Goal: Task Accomplishment & Management: Manage account settings

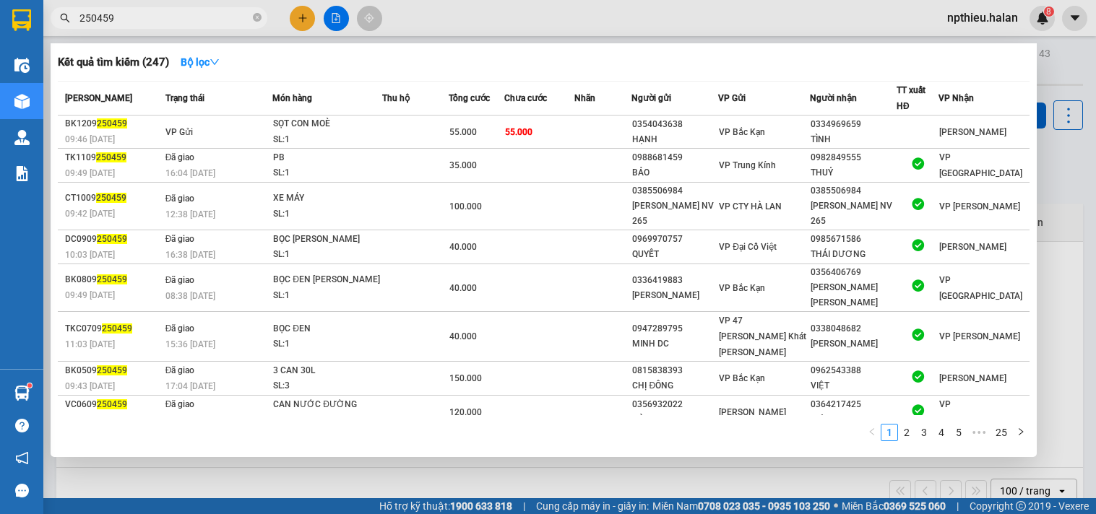
click at [227, 17] on input "250459" at bounding box center [164, 18] width 170 height 16
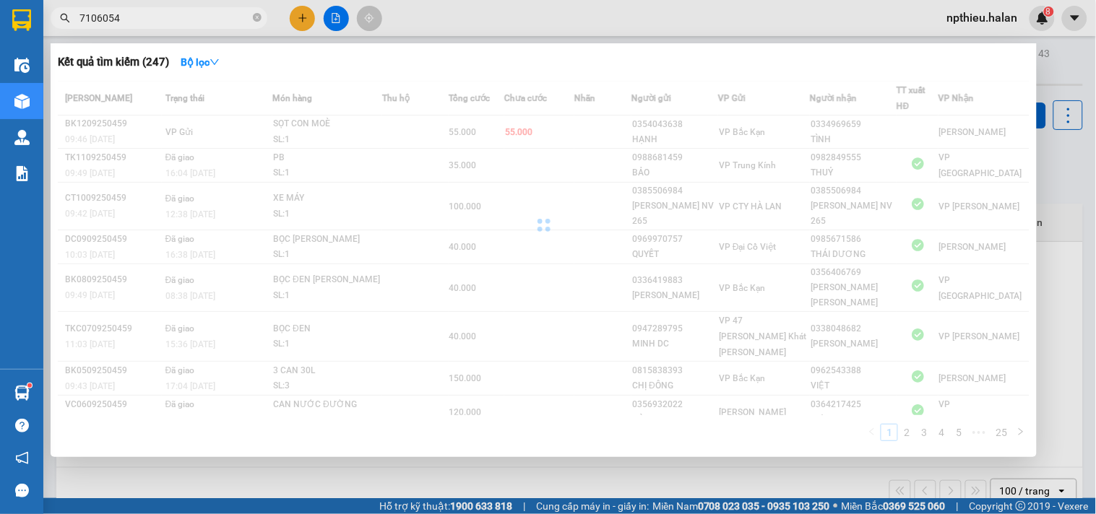
type input "710605"
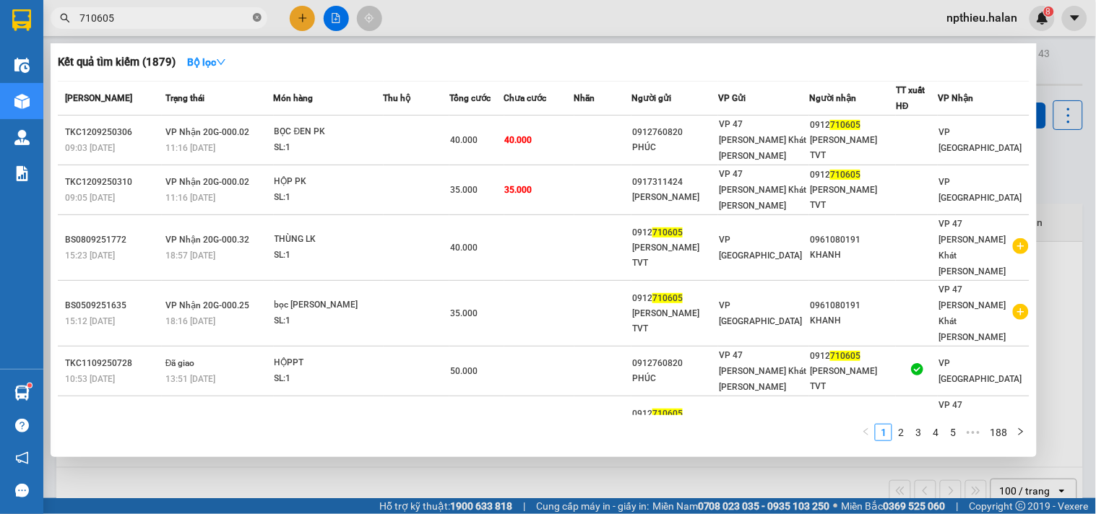
click at [253, 12] on span at bounding box center [257, 19] width 9 height 14
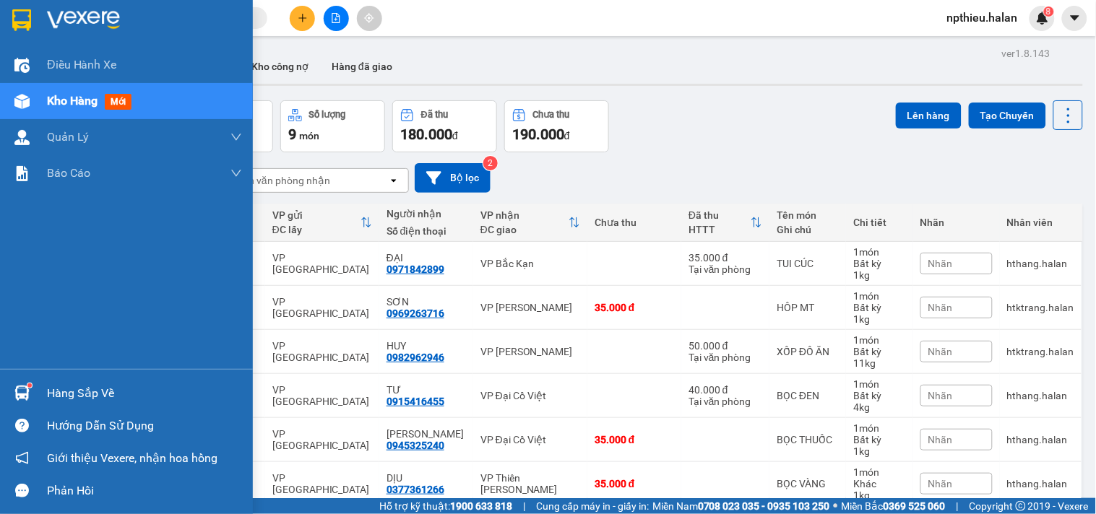
click at [75, 381] on div "Hàng sắp về" at bounding box center [126, 393] width 253 height 32
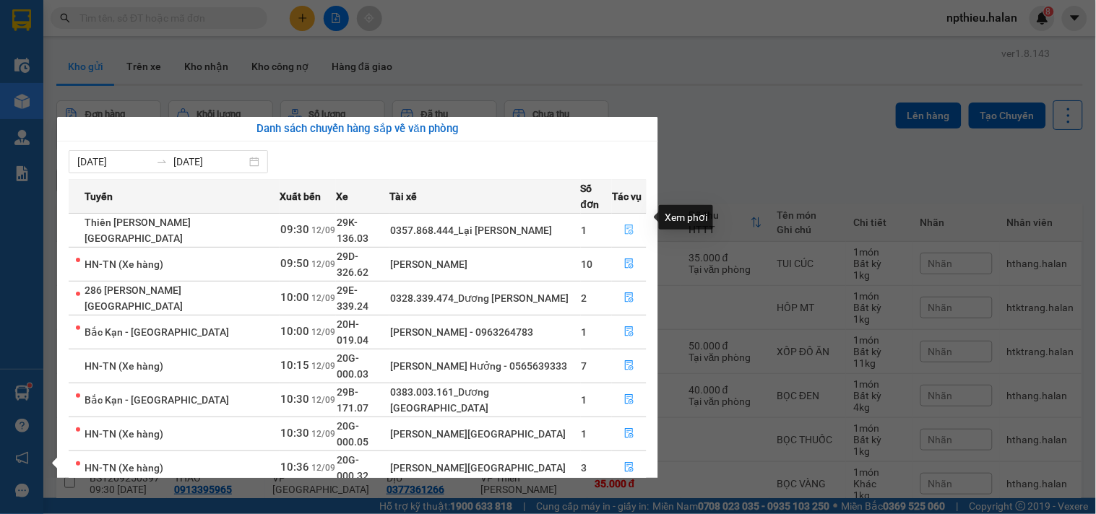
click at [625, 225] on icon "file-done" at bounding box center [629, 230] width 9 height 10
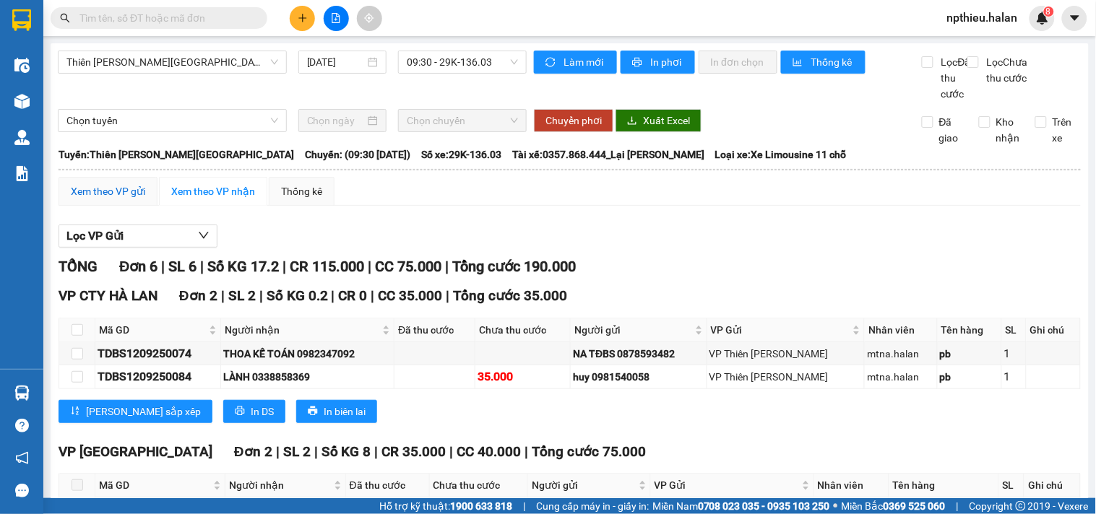
click at [106, 199] on div "Xem theo VP gửi" at bounding box center [108, 191] width 74 height 16
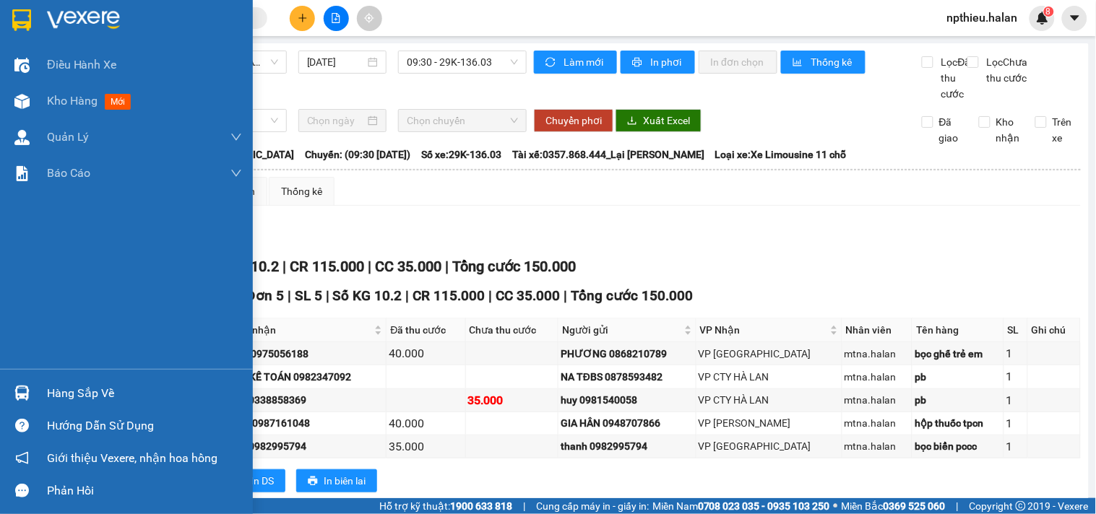
click at [63, 386] on div "Hàng sắp về" at bounding box center [144, 394] width 195 height 22
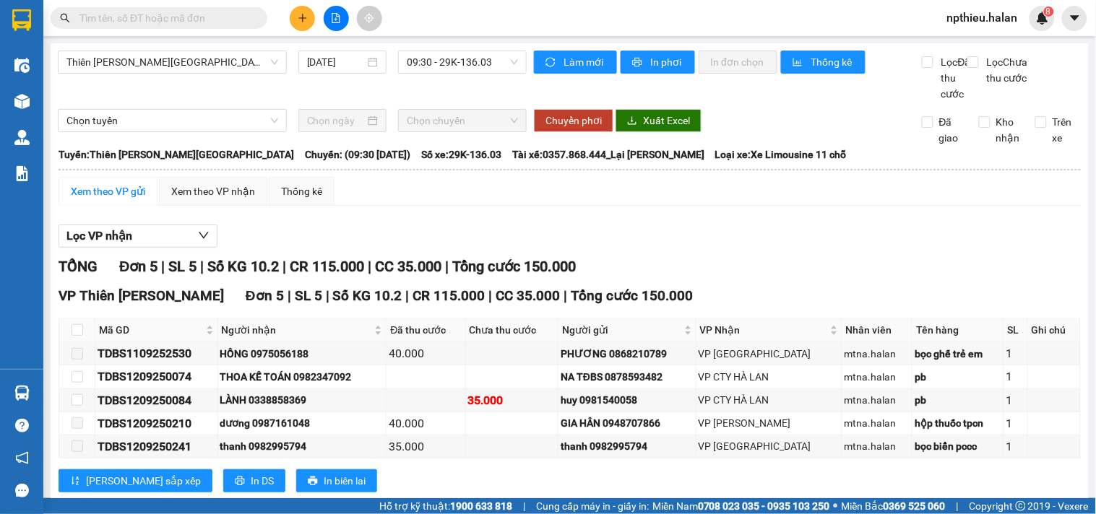
click at [796, 268] on section "Kết quả tìm kiếm ( 0 ) Bộ lọc No Data npthieu.halan 8 Điều hành xe Kho hàng mới…" at bounding box center [548, 257] width 1096 height 514
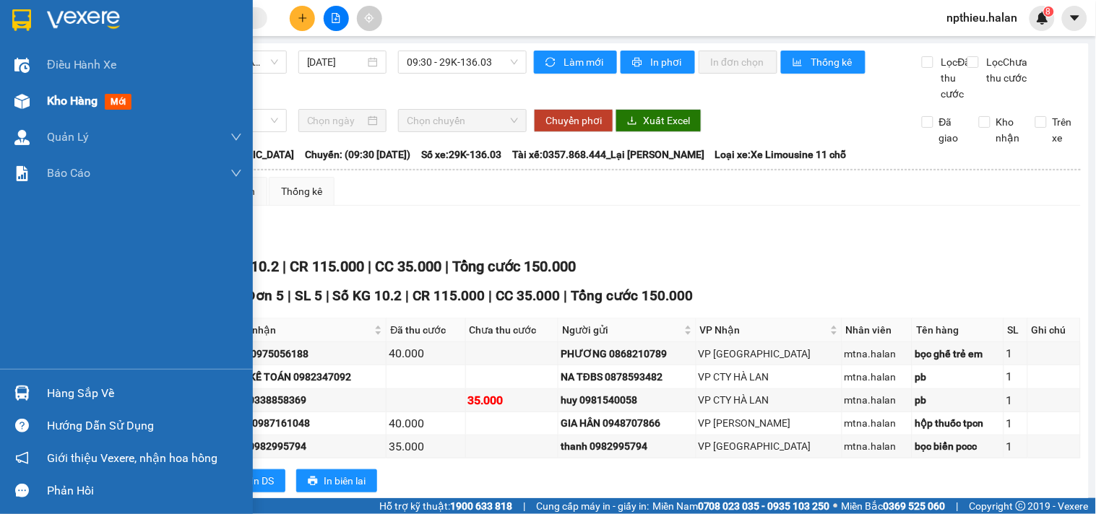
click at [33, 103] on div at bounding box center [21, 101] width 25 height 25
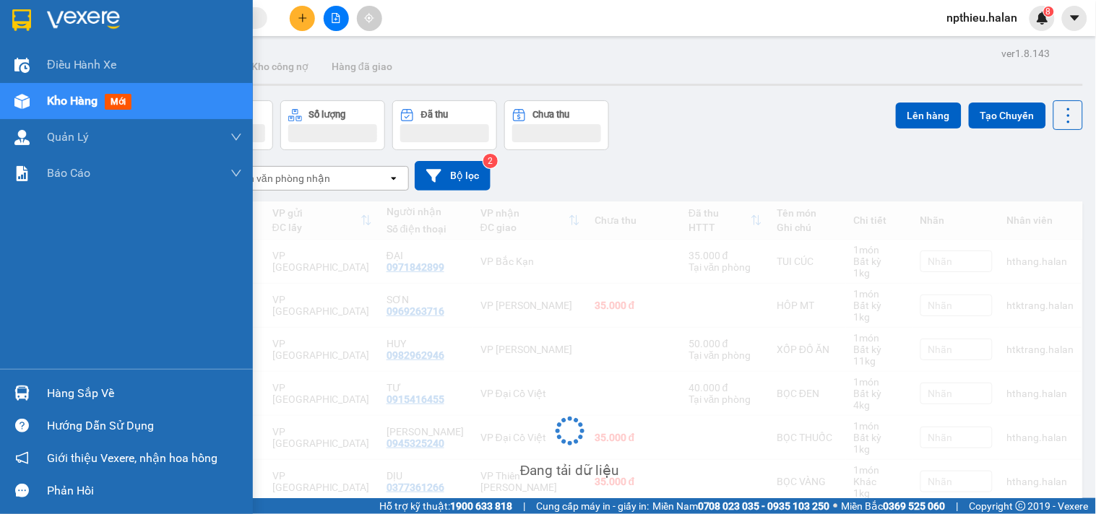
click at [66, 99] on span "Kho hàng" at bounding box center [72, 101] width 51 height 14
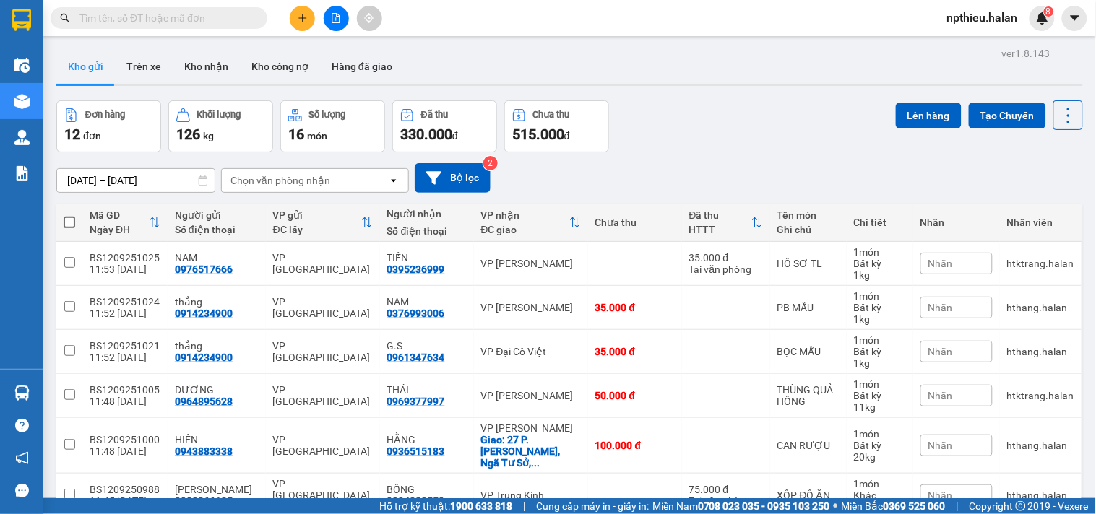
click at [290, 179] on div "Chọn văn phòng nhận" at bounding box center [280, 180] width 100 height 14
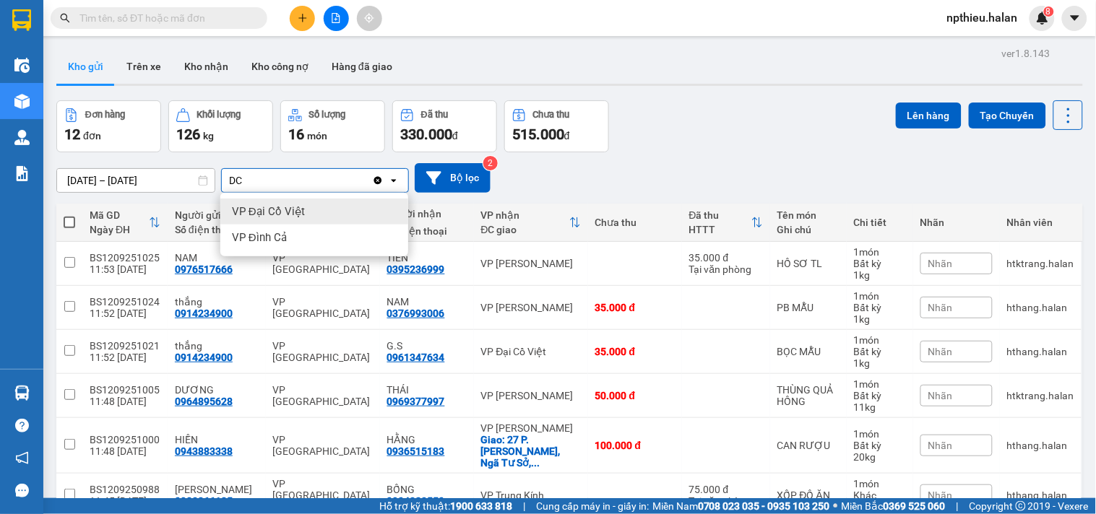
type input "DC"
click at [291, 212] on span "VP Đại Cồ Việt" at bounding box center [268, 211] width 73 height 14
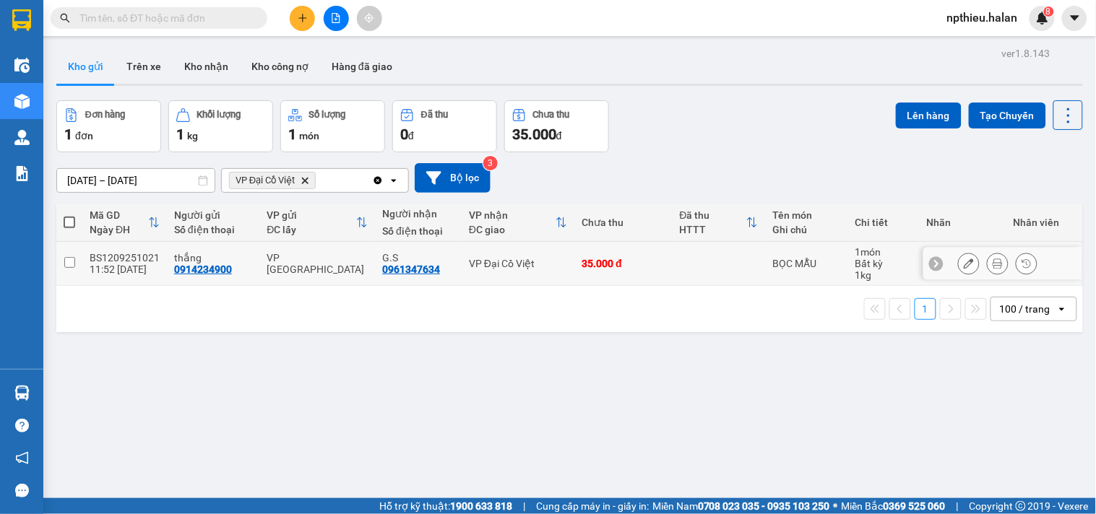
click at [64, 261] on input "checkbox" at bounding box center [69, 262] width 11 height 11
checkbox input "true"
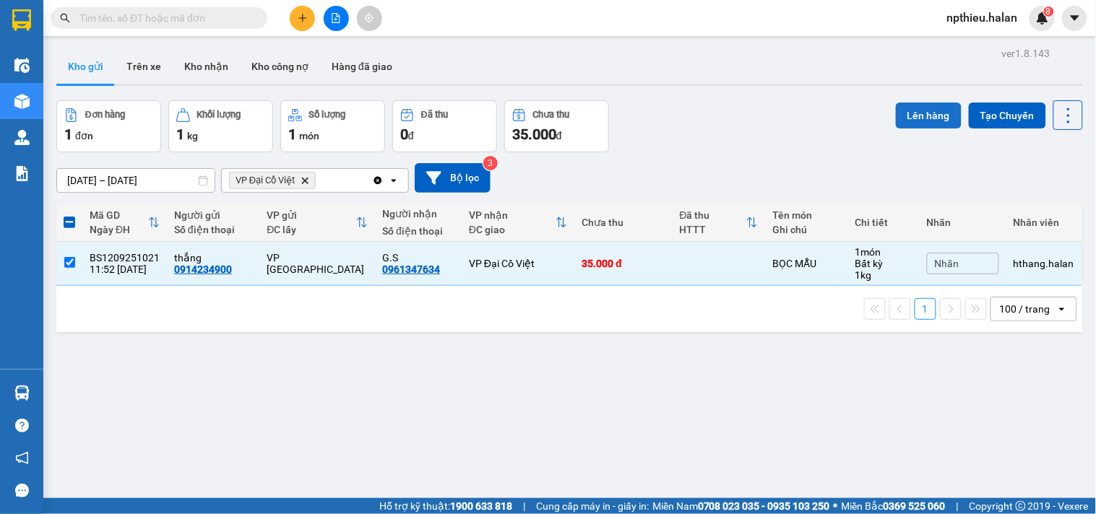
drag, startPoint x: 919, startPoint y: 111, endPoint x: 906, endPoint y: 111, distance: 12.3
click at [915, 111] on button "Lên hàng" at bounding box center [929, 116] width 66 height 26
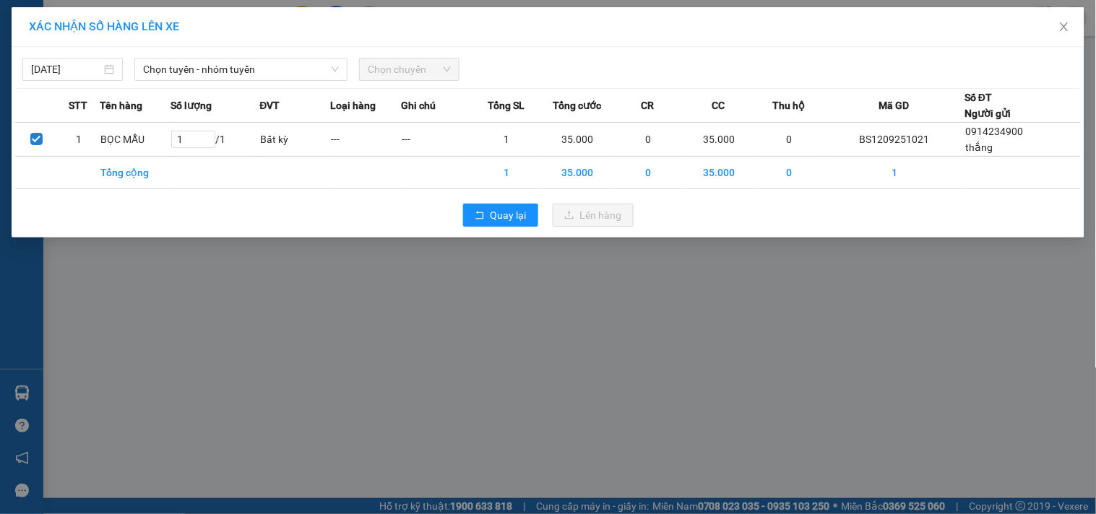
drag, startPoint x: 156, startPoint y: 73, endPoint x: 196, endPoint y: 82, distance: 41.4
click at [161, 73] on span "Chọn tuyến - nhóm tuyến" at bounding box center [241, 69] width 196 height 22
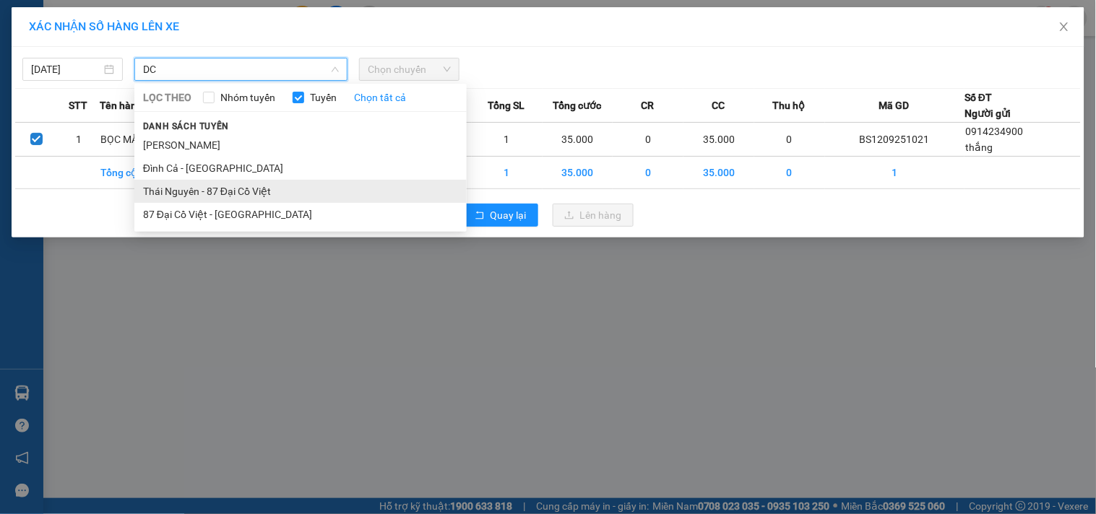
type input "DC"
click at [183, 183] on li "Thái Nguyên - 87 Đại Cồ Việt" at bounding box center [300, 191] width 332 height 23
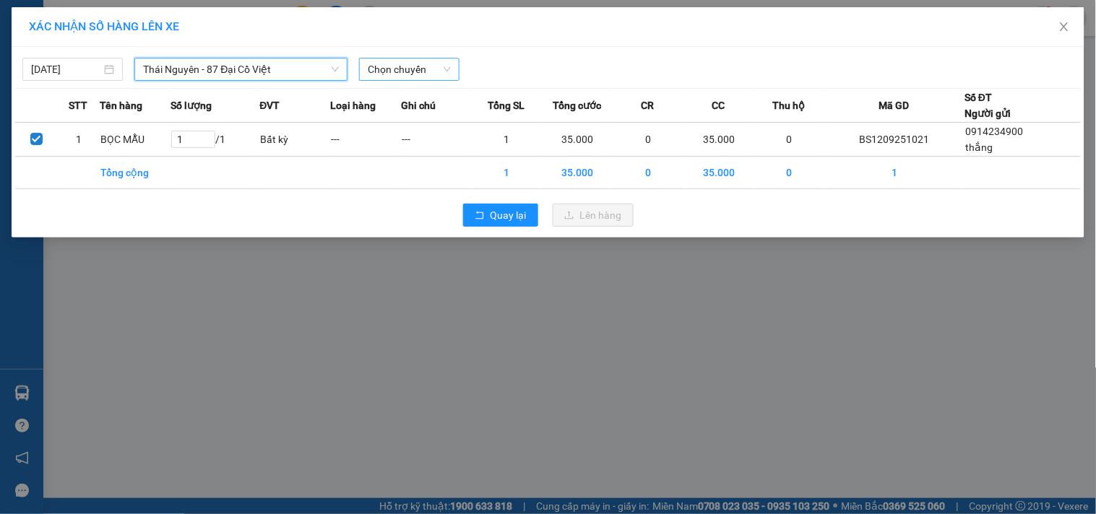
click at [384, 66] on span "Chọn chuyến" at bounding box center [409, 69] width 83 height 22
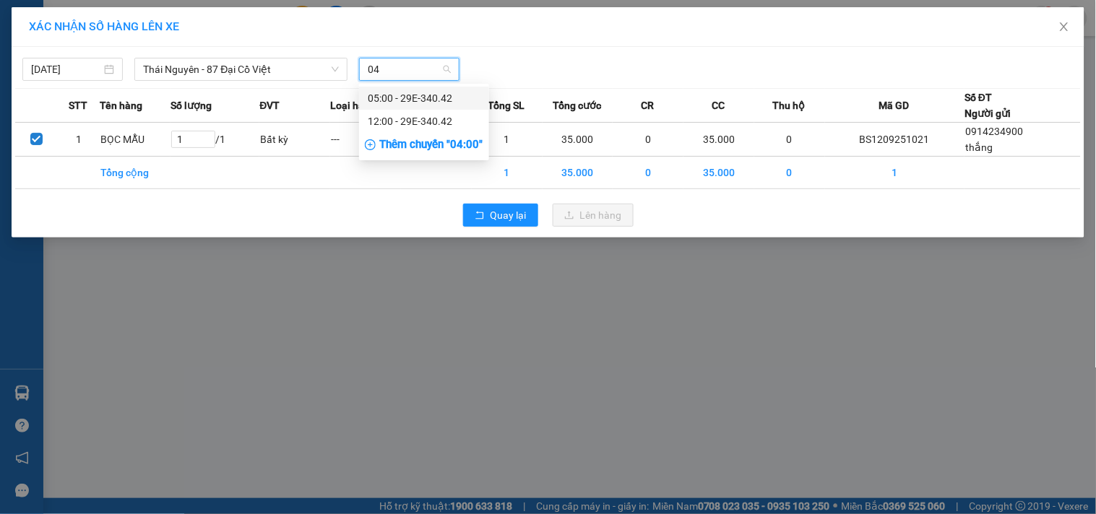
type input "042"
click at [425, 113] on div "12:00 - 29E-340.42" at bounding box center [424, 121] width 130 height 23
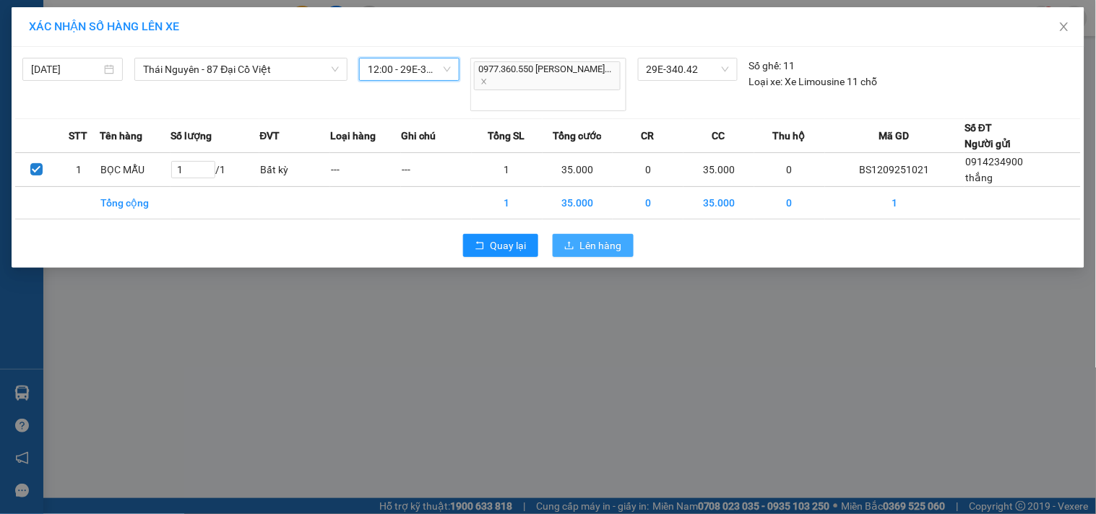
click at [602, 238] on span "Lên hàng" at bounding box center [601, 246] width 42 height 16
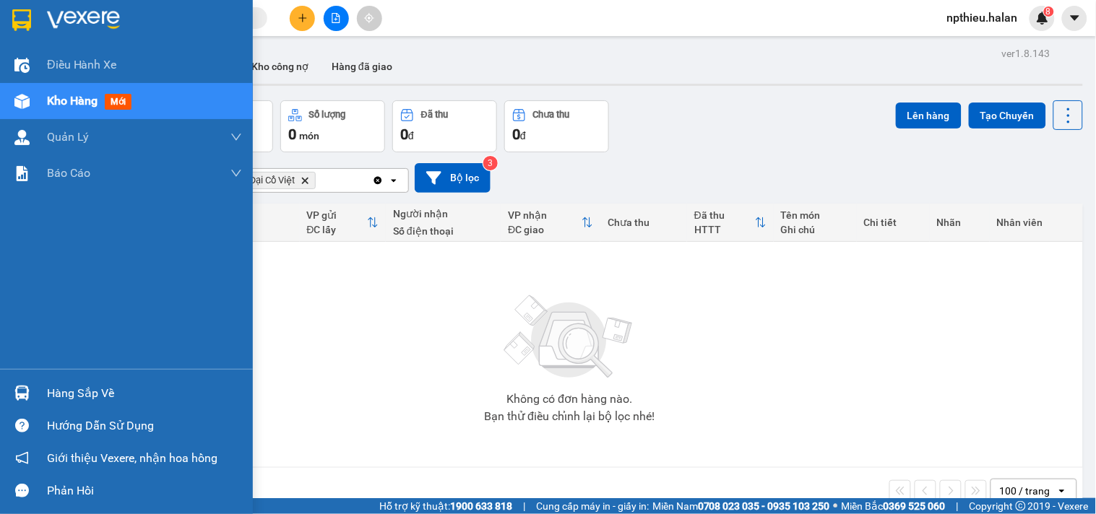
click at [91, 400] on div "Hàng sắp về" at bounding box center [144, 394] width 195 height 22
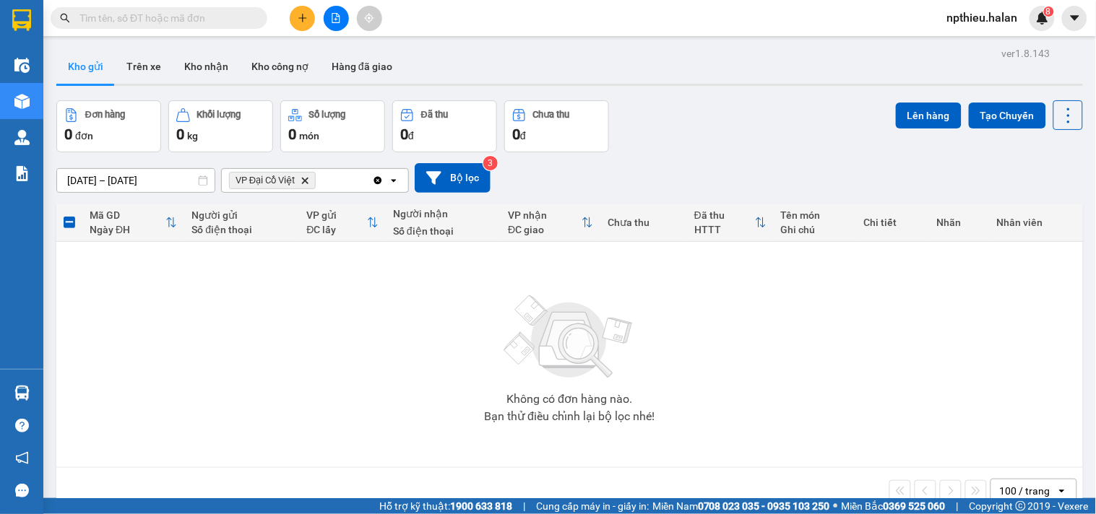
click at [463, 58] on section "Kết quả tìm kiếm ( 0 ) Bộ lọc No Data npthieu.halan 8 Điều hành xe Kho hàng mới…" at bounding box center [548, 257] width 1096 height 514
click at [377, 178] on icon "Clear all" at bounding box center [378, 180] width 8 height 8
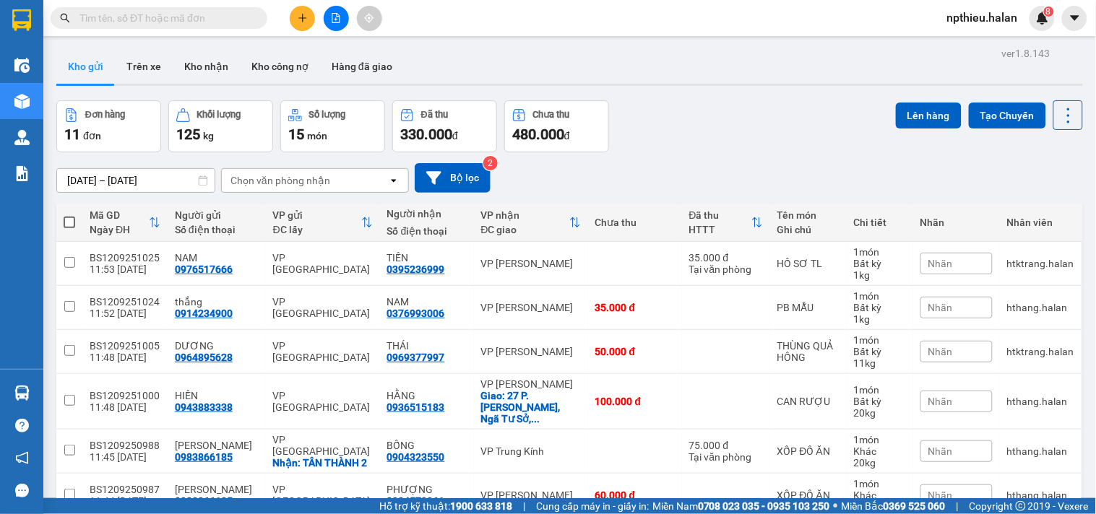
click at [266, 183] on div "Chọn văn phòng nhận" at bounding box center [280, 180] width 100 height 14
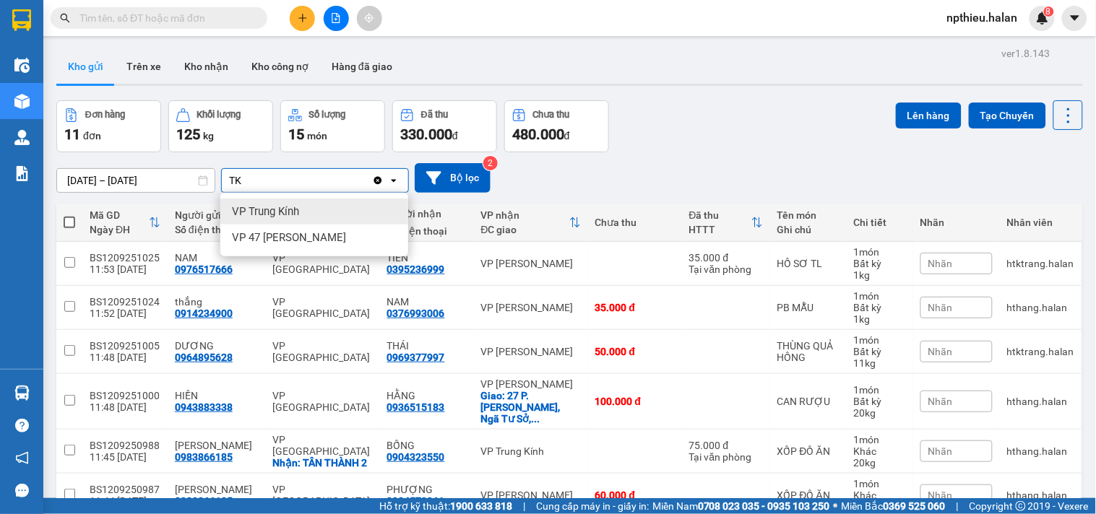
type input "TK"
click at [286, 209] on span "VP Trung Kính" at bounding box center [265, 211] width 67 height 14
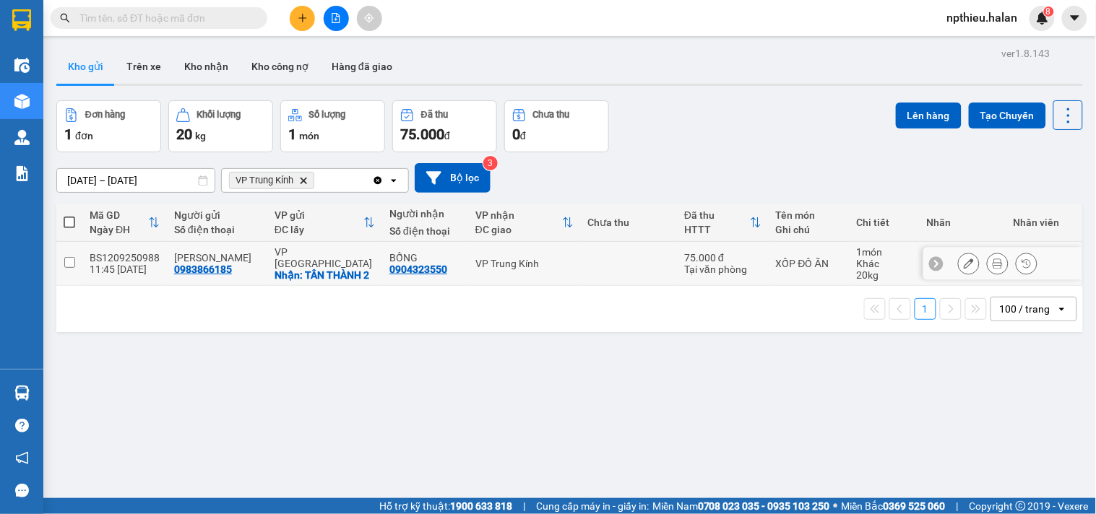
click at [73, 261] on input "checkbox" at bounding box center [69, 262] width 11 height 11
checkbox input "true"
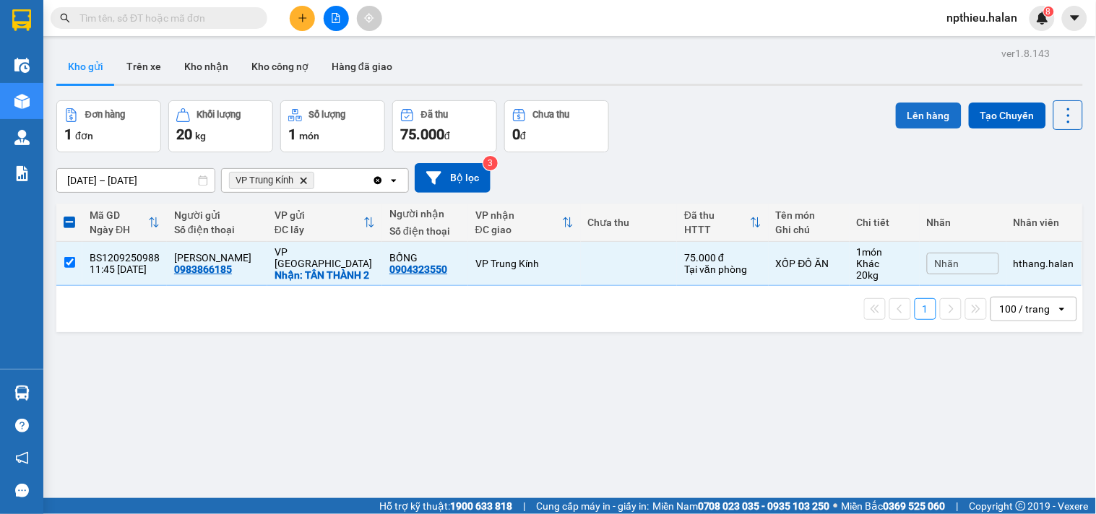
drag, startPoint x: 918, startPoint y: 116, endPoint x: 881, endPoint y: 121, distance: 37.2
click at [915, 116] on button "Lên hàng" at bounding box center [929, 116] width 66 height 26
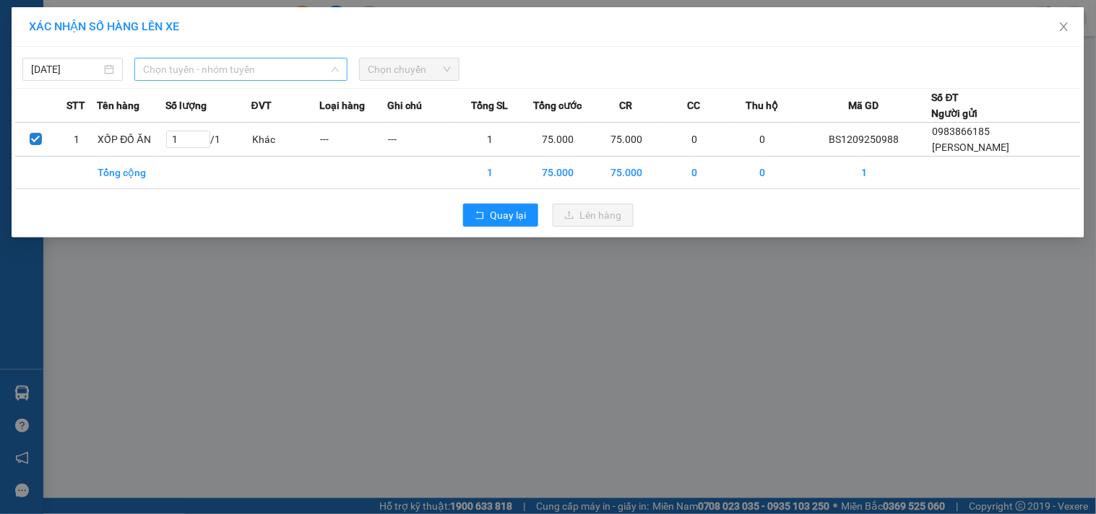
click at [197, 70] on span "Chọn tuyến - nhóm tuyến" at bounding box center [241, 69] width 196 height 22
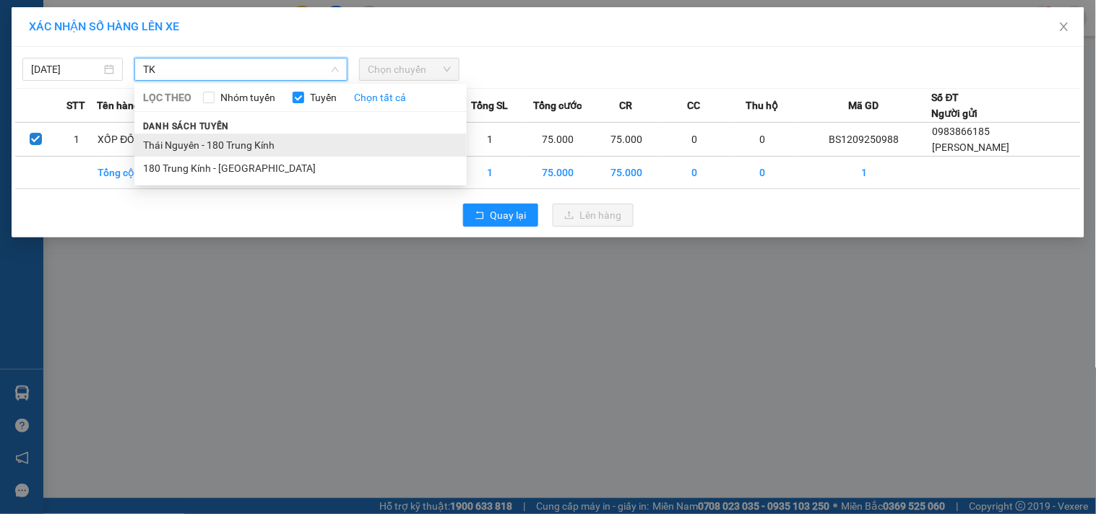
type input "TK"
click at [196, 142] on li "Thái Nguyên - 180 Trung Kính" at bounding box center [300, 145] width 332 height 23
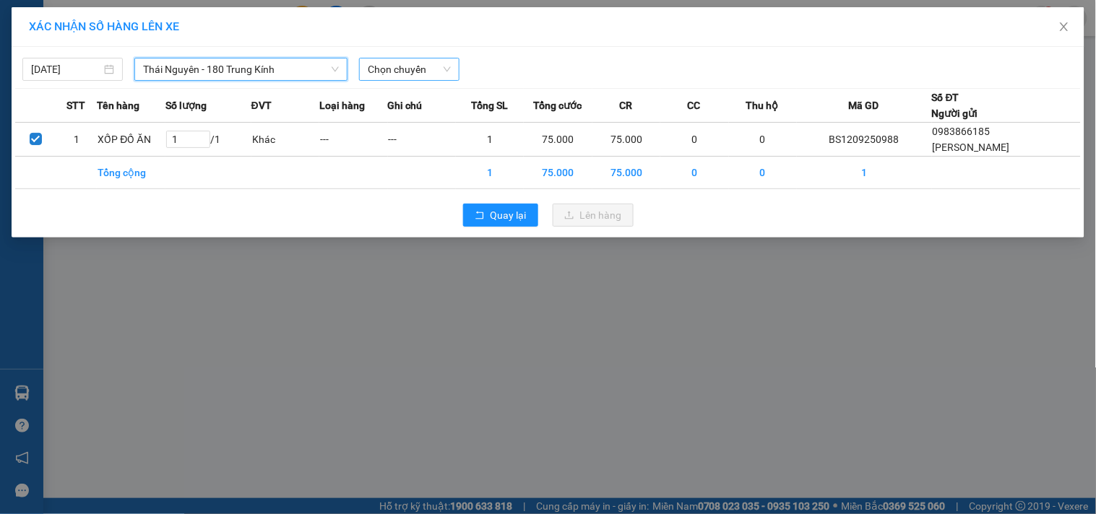
click at [398, 77] on span "Chọn chuyến" at bounding box center [409, 69] width 83 height 22
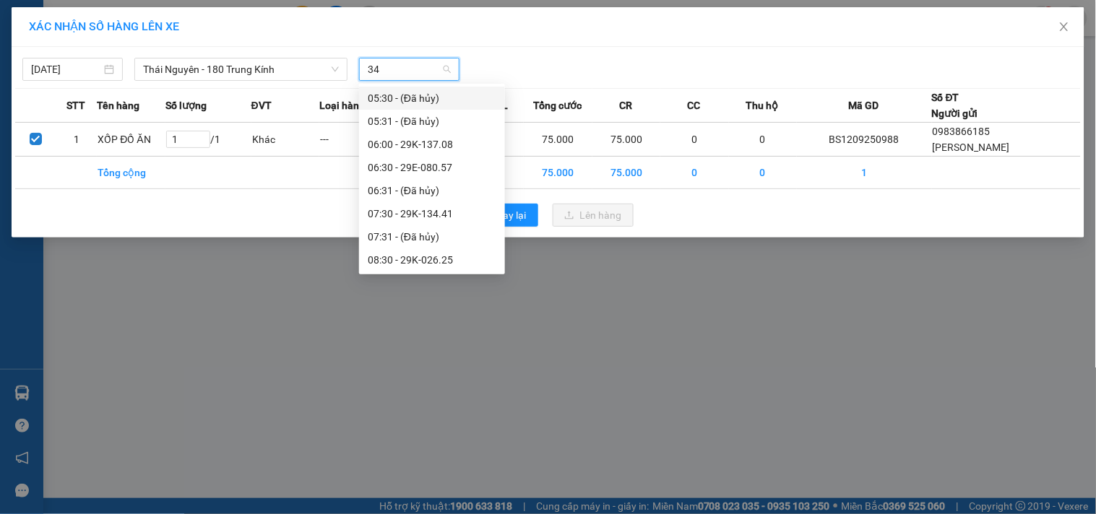
type input "347"
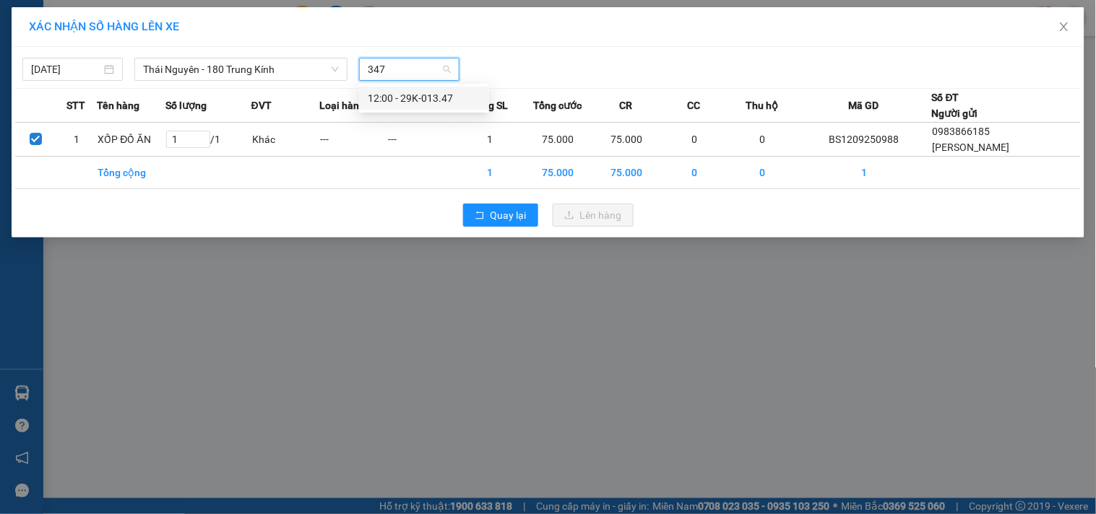
drag, startPoint x: 400, startPoint y: 92, endPoint x: 467, endPoint y: 148, distance: 86.6
click at [401, 94] on div "12:00 - 29K-013.47" at bounding box center [424, 98] width 113 height 16
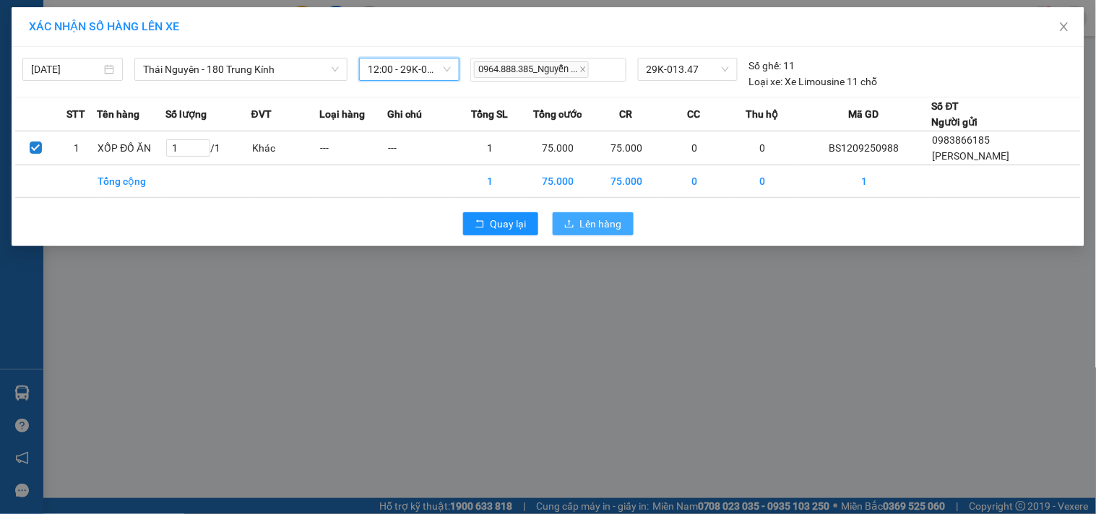
click at [578, 222] on button "Lên hàng" at bounding box center [592, 223] width 81 height 23
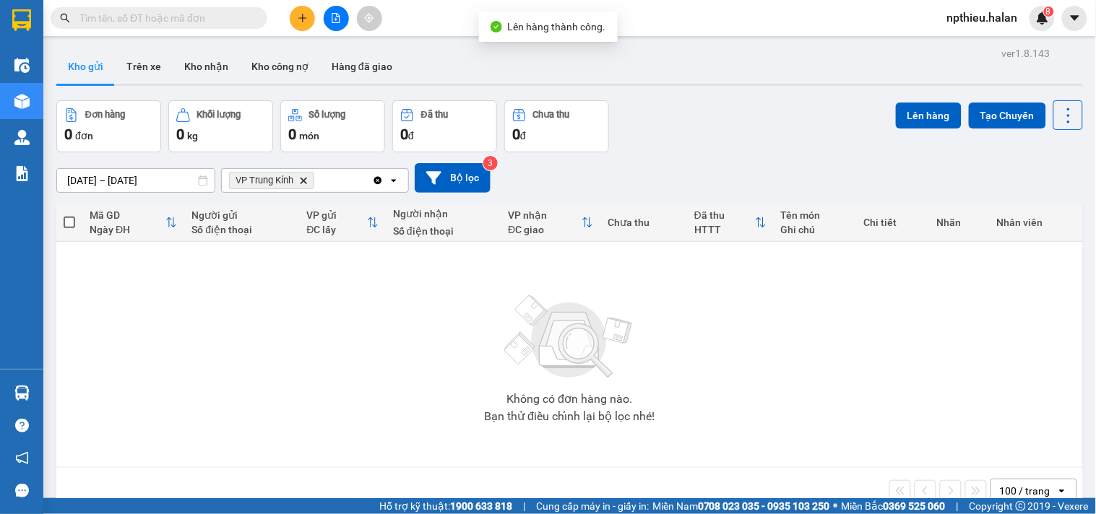
click at [378, 178] on icon "Clear all" at bounding box center [378, 180] width 8 height 8
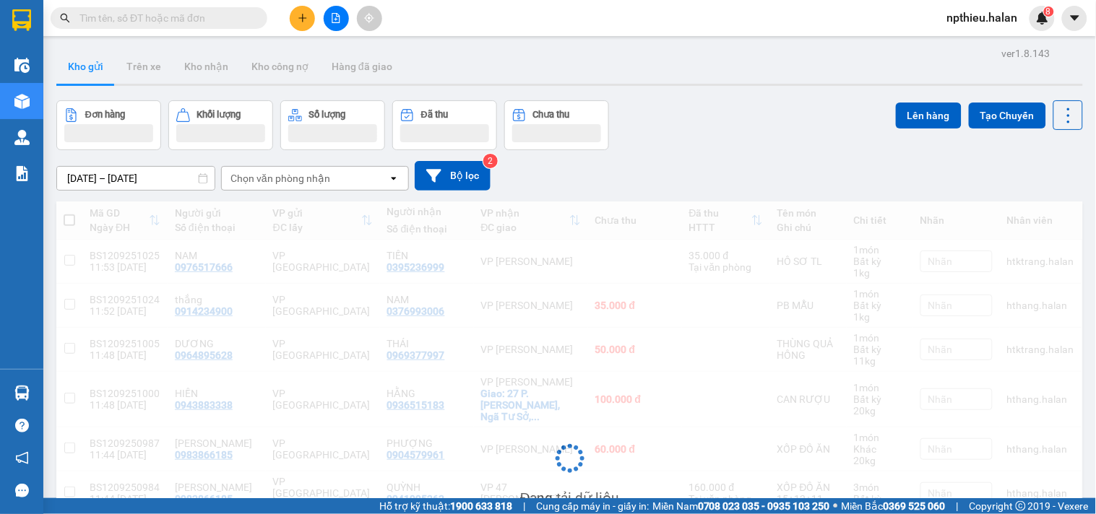
click at [275, 179] on div "Chọn văn phòng nhận" at bounding box center [280, 178] width 100 height 14
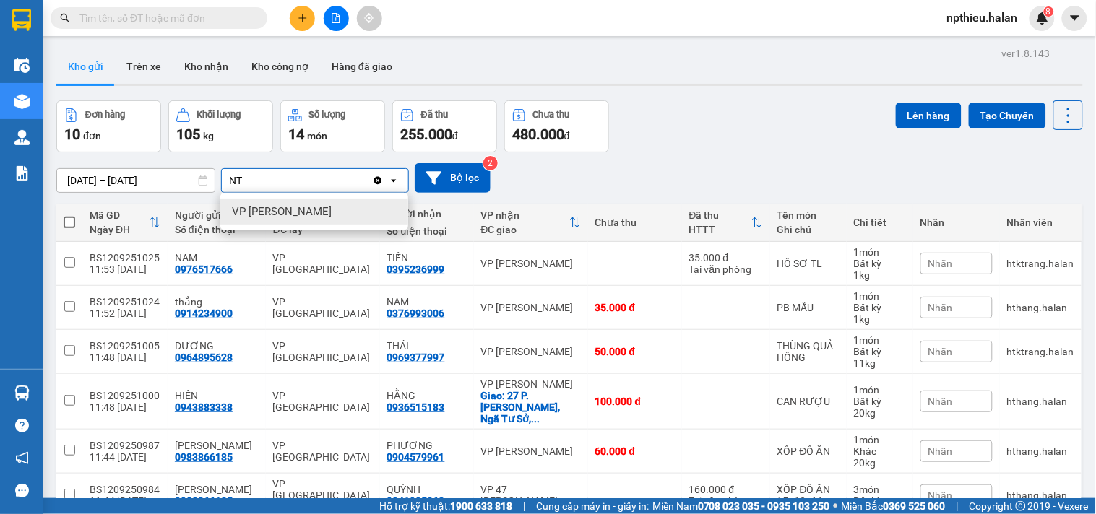
type input "NT"
click at [260, 202] on div "VP [PERSON_NAME]" at bounding box center [314, 212] width 188 height 26
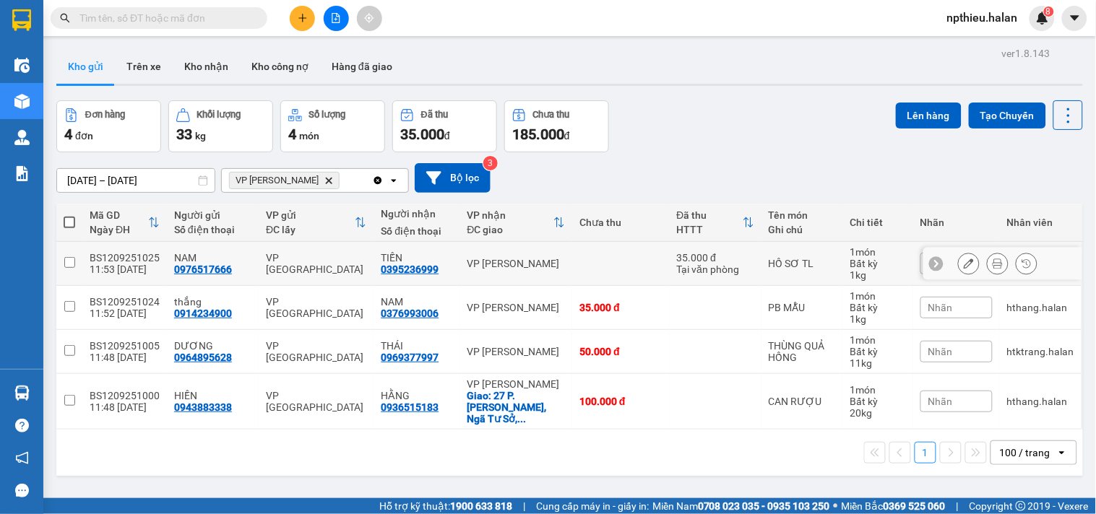
click at [67, 261] on input "checkbox" at bounding box center [69, 262] width 11 height 11
checkbox input "true"
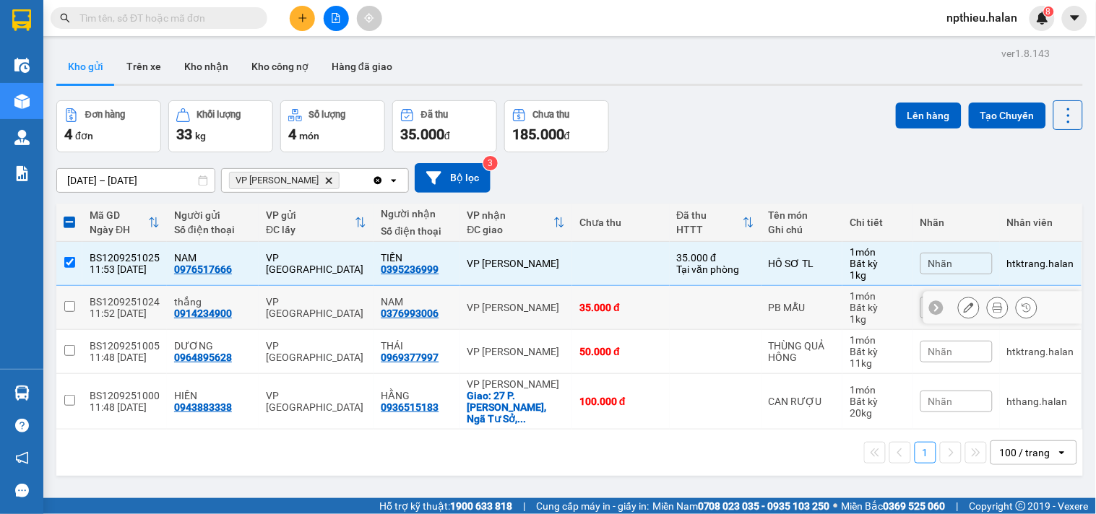
click at [64, 305] on input "checkbox" at bounding box center [69, 306] width 11 height 11
checkbox input "true"
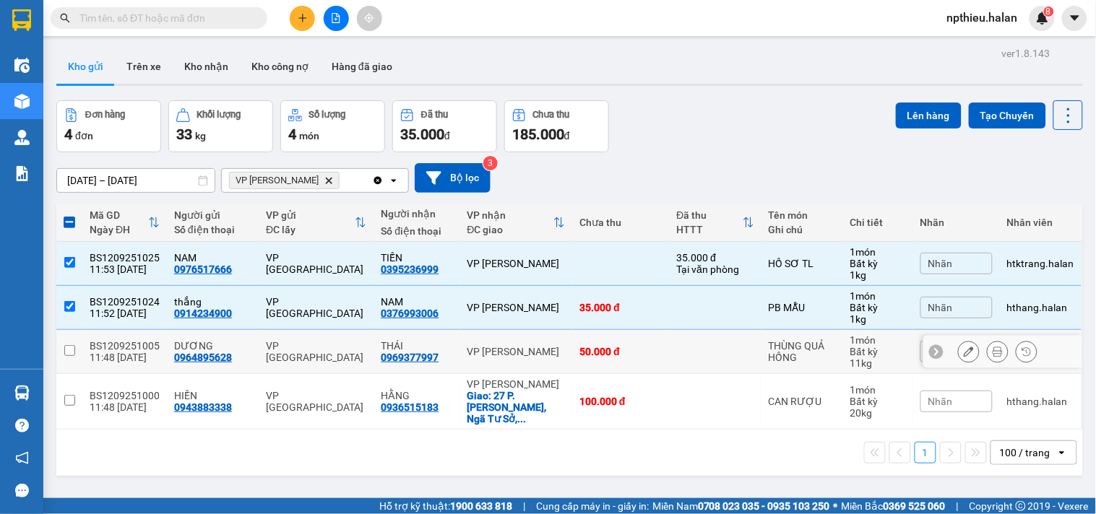
click at [70, 351] on input "checkbox" at bounding box center [69, 350] width 11 height 11
checkbox input "true"
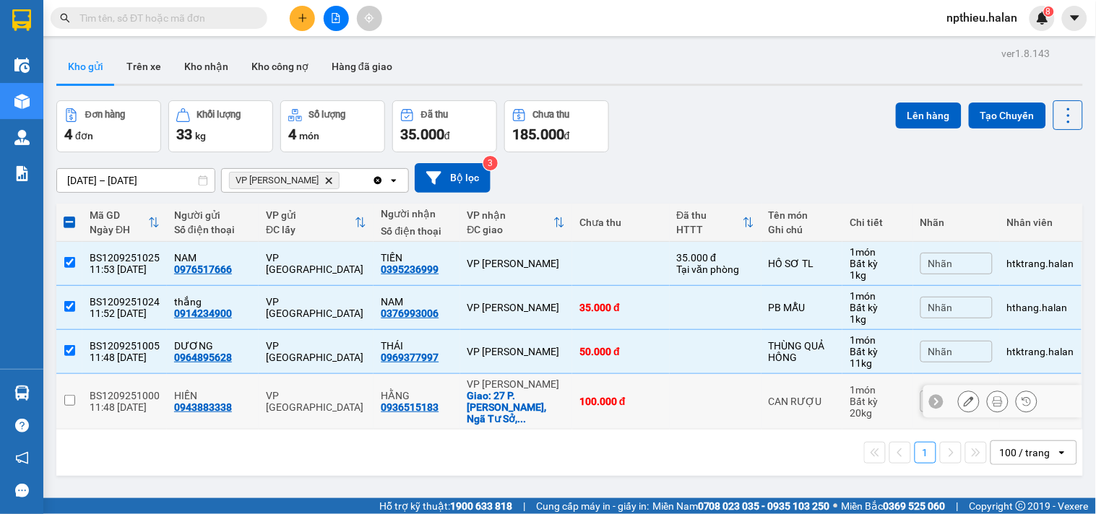
click at [70, 395] on input "checkbox" at bounding box center [69, 400] width 11 height 11
checkbox input "true"
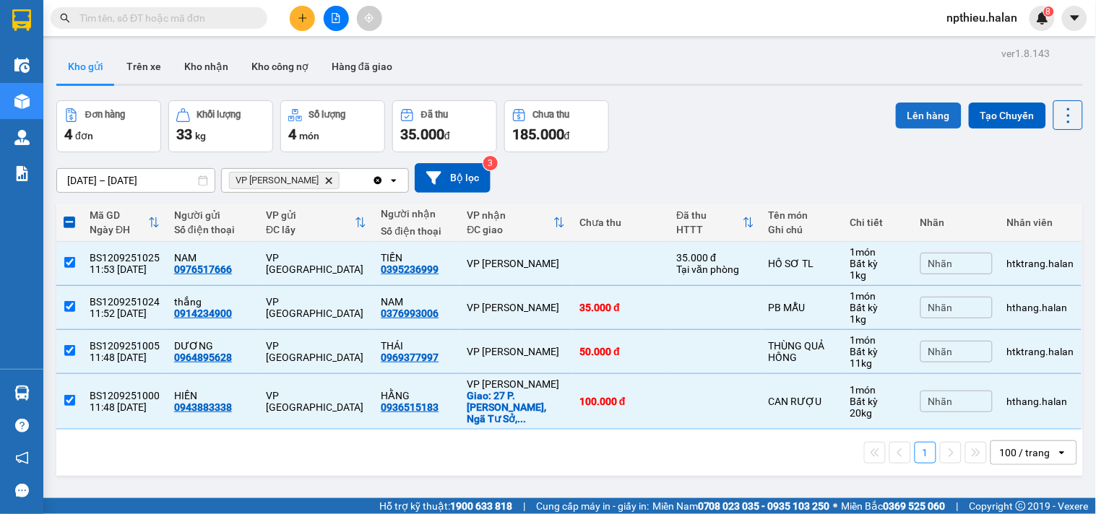
click at [925, 108] on button "Lên hàng" at bounding box center [929, 116] width 66 height 26
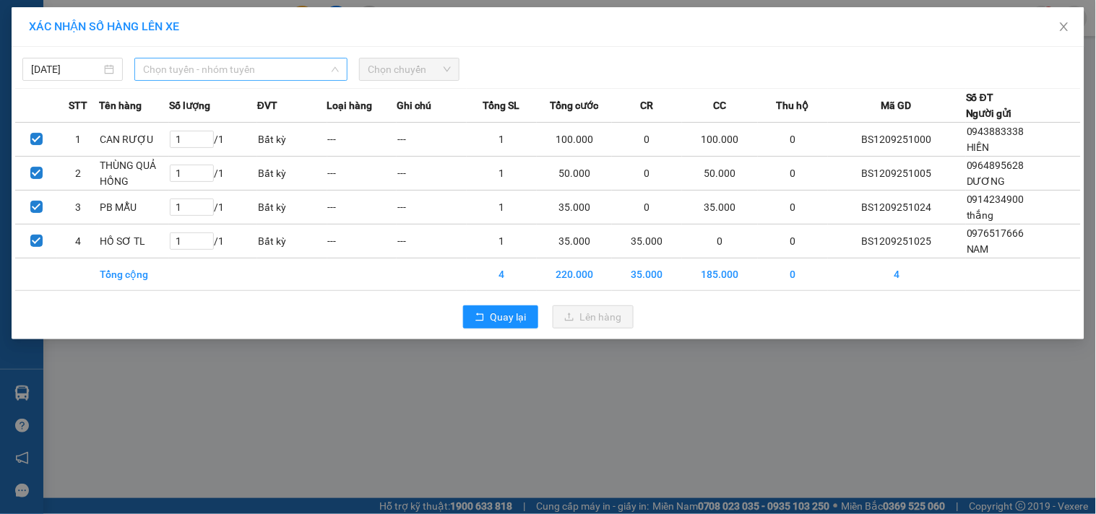
click at [199, 74] on span "Chọn tuyến - nhóm tuyến" at bounding box center [241, 69] width 196 height 22
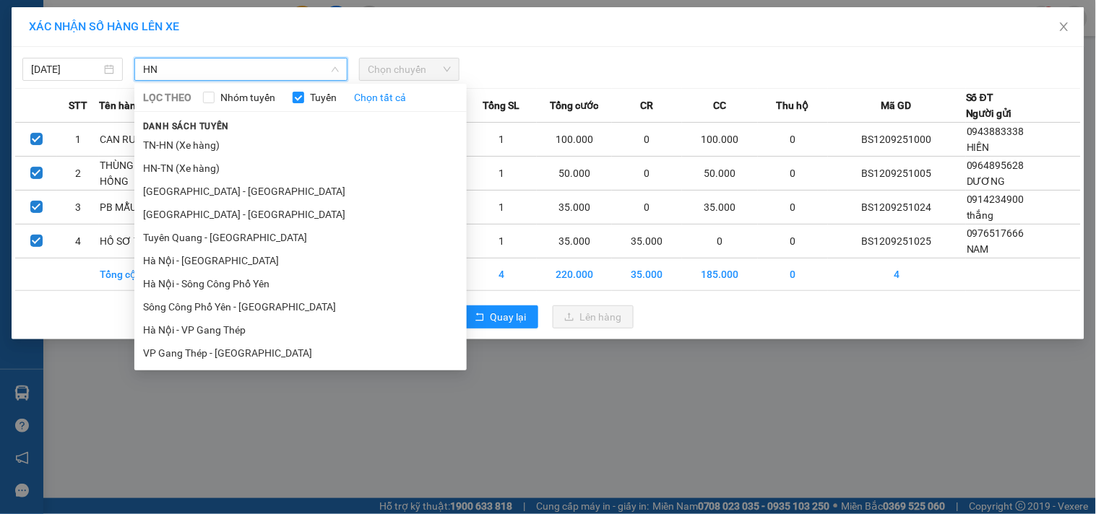
type input "H"
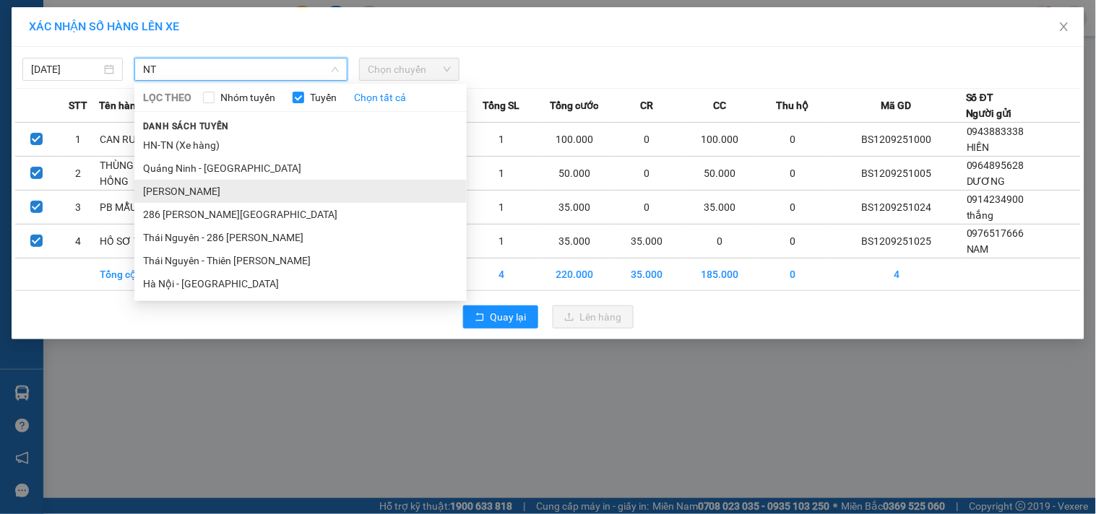
type input "NT"
click at [185, 193] on li "[PERSON_NAME]" at bounding box center [300, 191] width 332 height 23
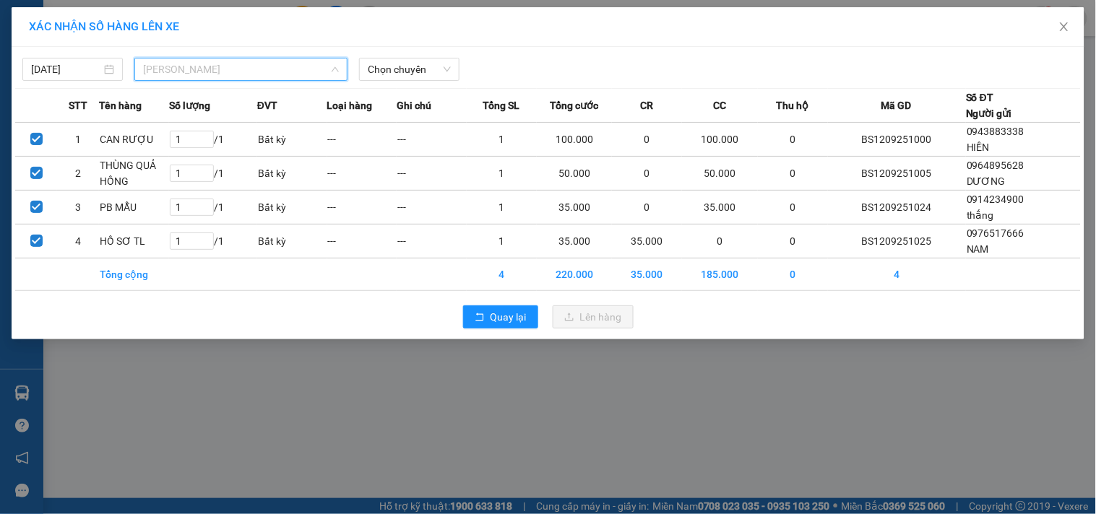
click at [279, 78] on span "[PERSON_NAME]" at bounding box center [241, 69] width 196 height 22
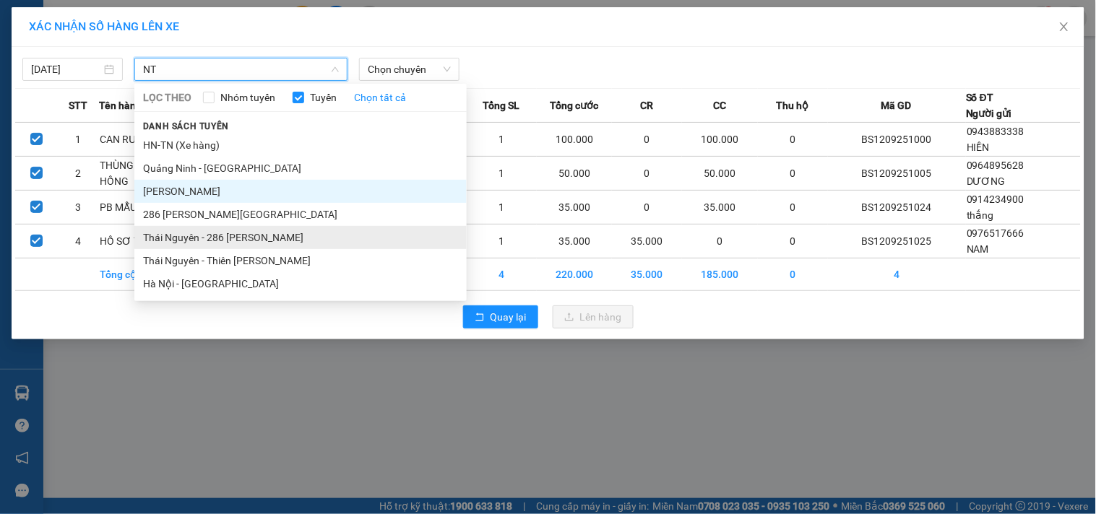
type input "NT"
click at [199, 235] on li "Thái Nguyên - 286 [PERSON_NAME]" at bounding box center [300, 237] width 332 height 23
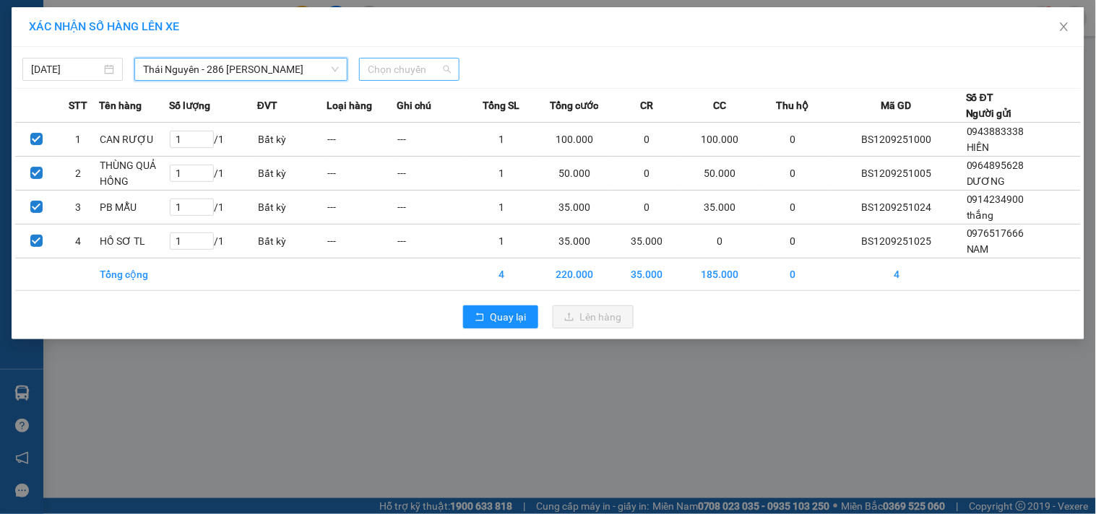
click at [405, 70] on span "Chọn chuyến" at bounding box center [409, 69] width 83 height 22
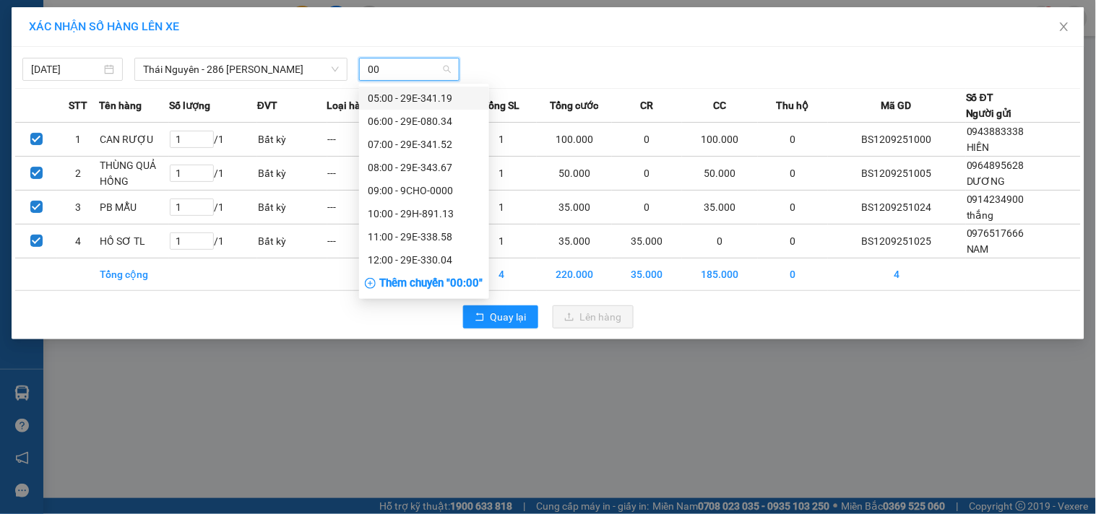
type input "004"
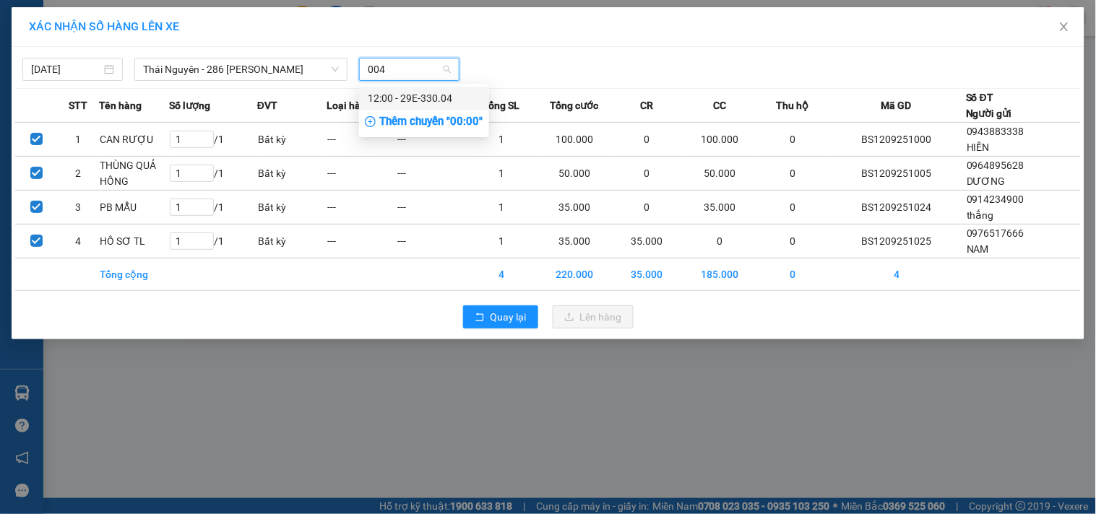
click at [428, 97] on div "12:00 - 29E-330.04" at bounding box center [424, 98] width 113 height 16
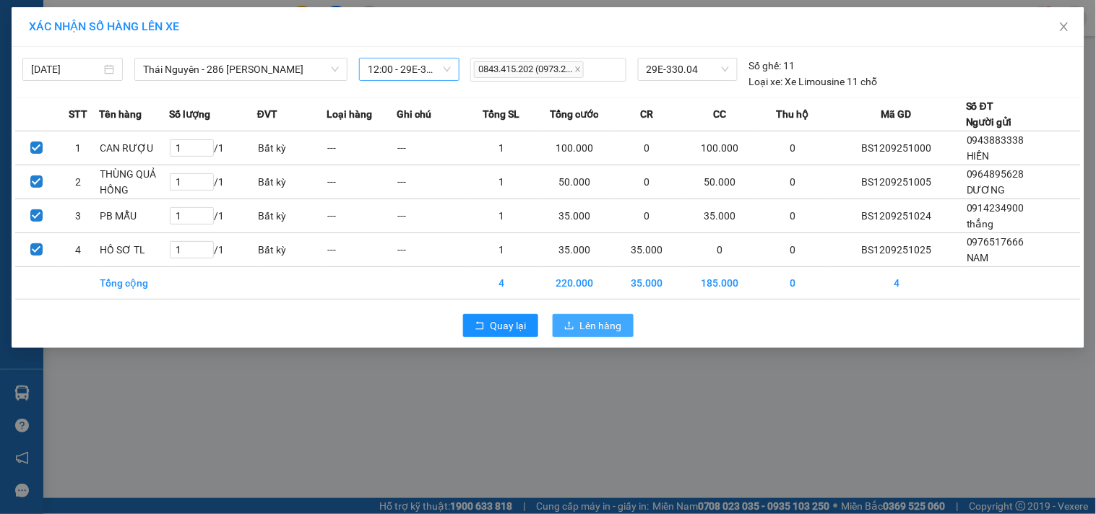
click at [599, 323] on span "Lên hàng" at bounding box center [601, 326] width 42 height 16
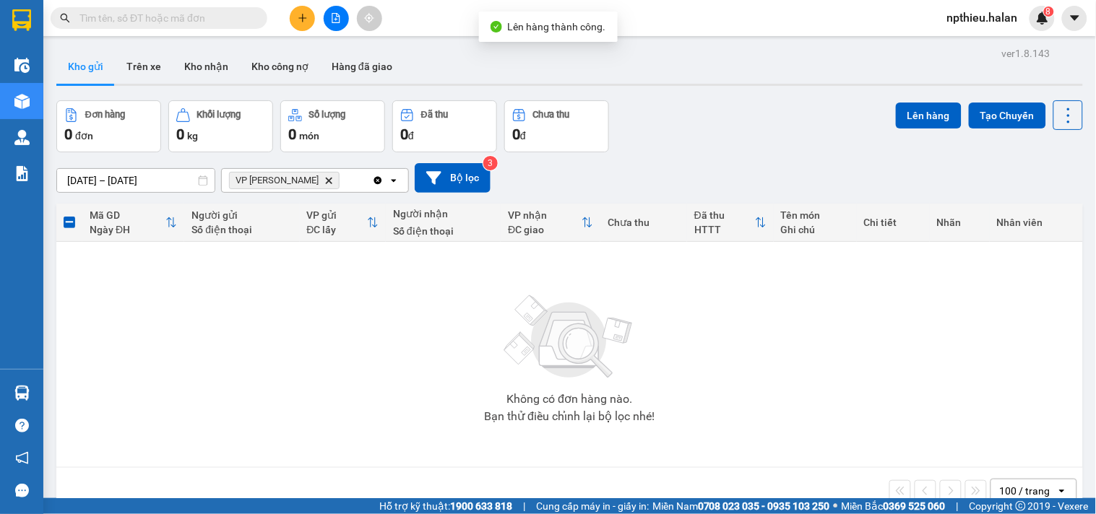
click at [376, 182] on icon "Clear all" at bounding box center [378, 181] width 12 height 12
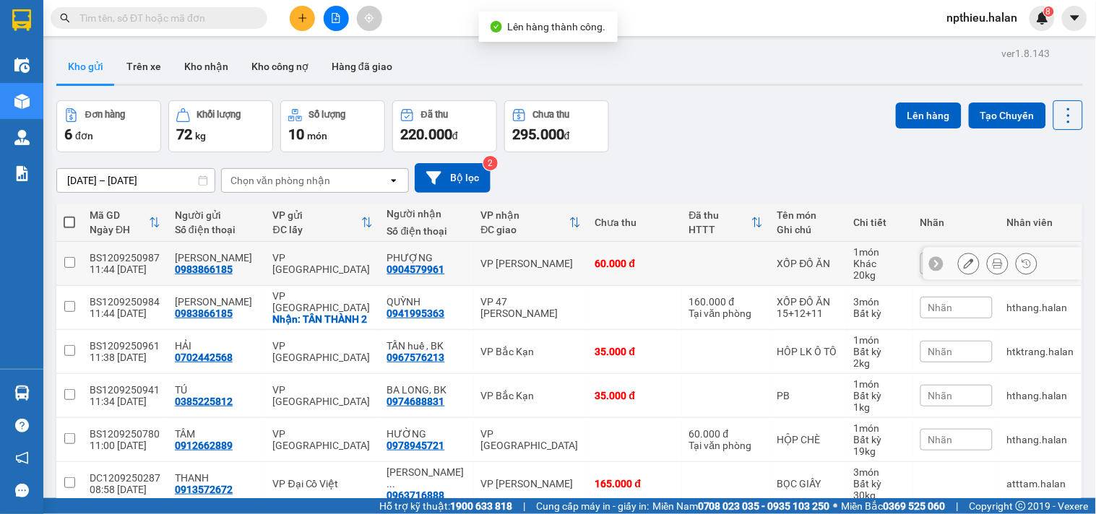
scroll to position [68, 0]
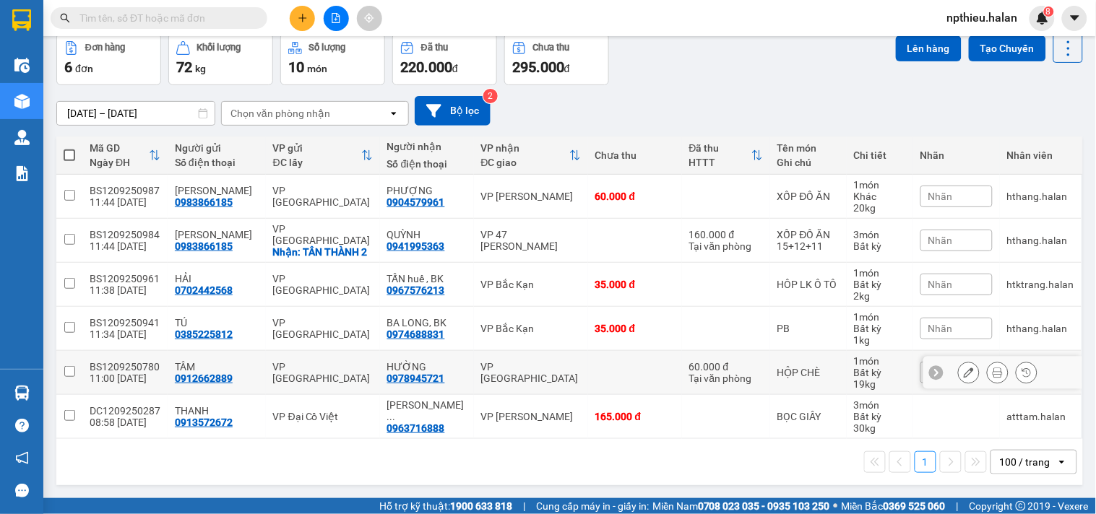
drag, startPoint x: 70, startPoint y: 373, endPoint x: 283, endPoint y: 330, distance: 217.3
click at [70, 372] on input "checkbox" at bounding box center [69, 371] width 11 height 11
checkbox input "true"
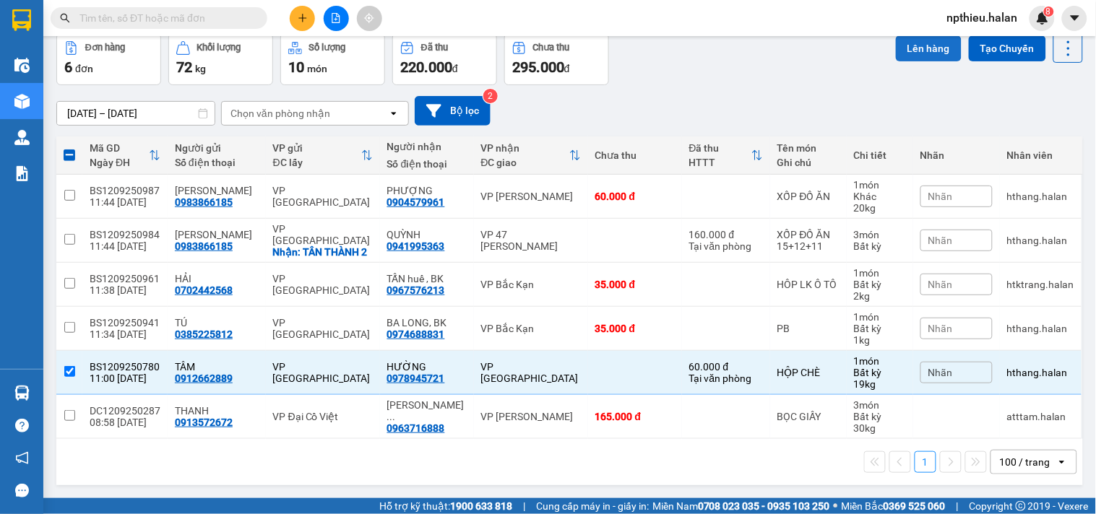
click at [921, 44] on button "Lên hàng" at bounding box center [929, 48] width 66 height 26
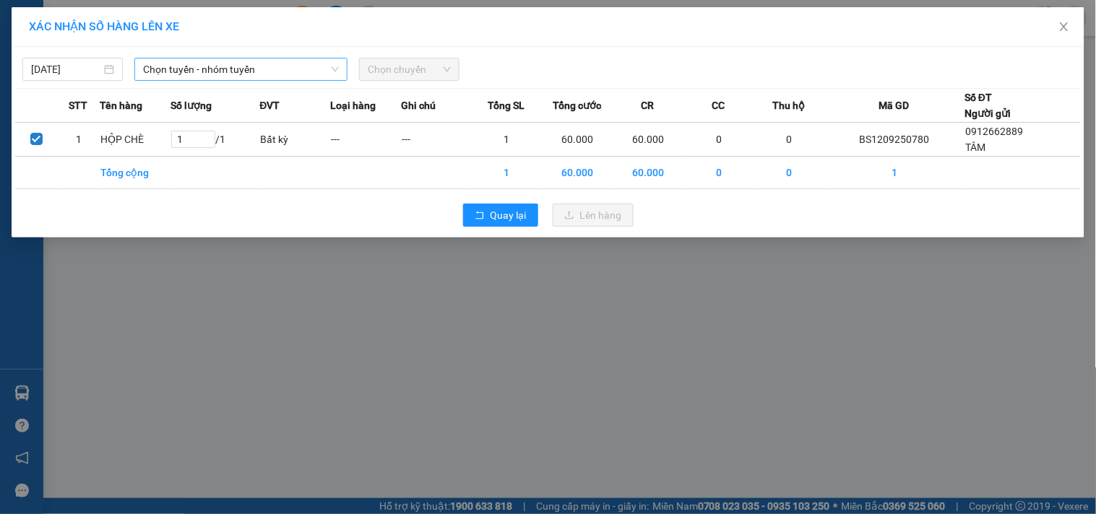
click at [240, 69] on span "Chọn tuyến - nhóm tuyến" at bounding box center [241, 69] width 196 height 22
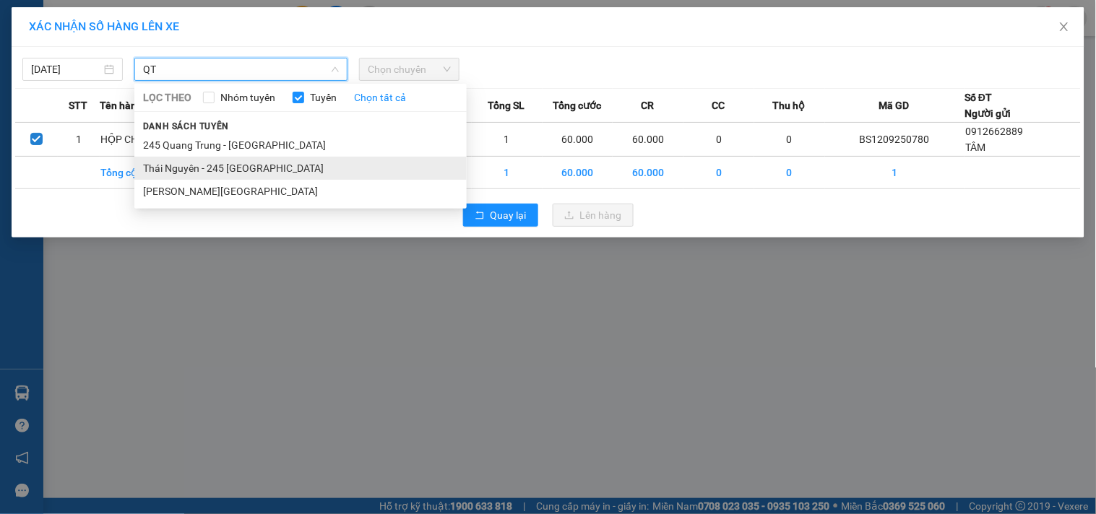
type input "QT"
click at [189, 169] on li "Thái Nguyên - 245 [GEOGRAPHIC_DATA]" at bounding box center [300, 168] width 332 height 23
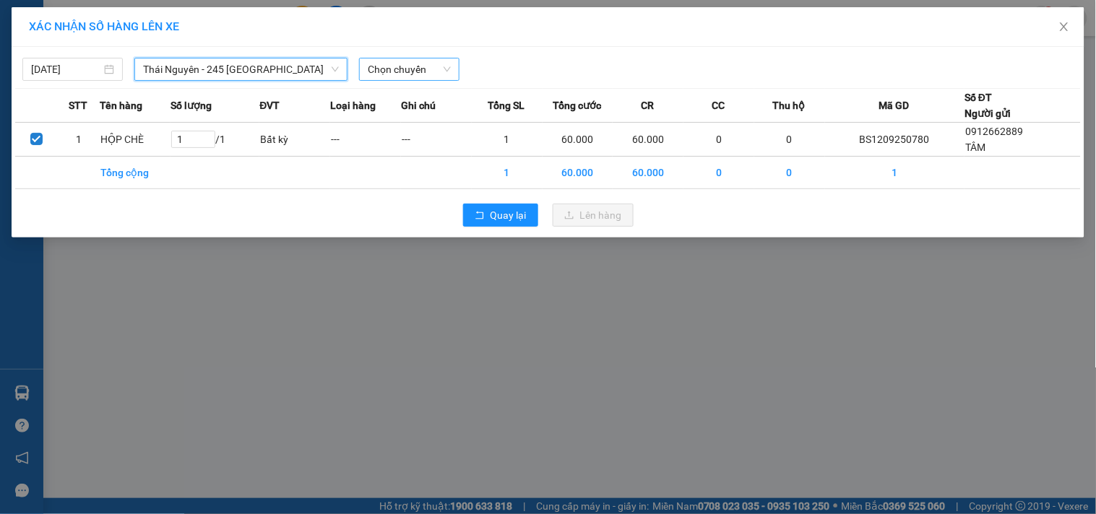
click at [402, 70] on span "Chọn chuyến" at bounding box center [409, 69] width 83 height 22
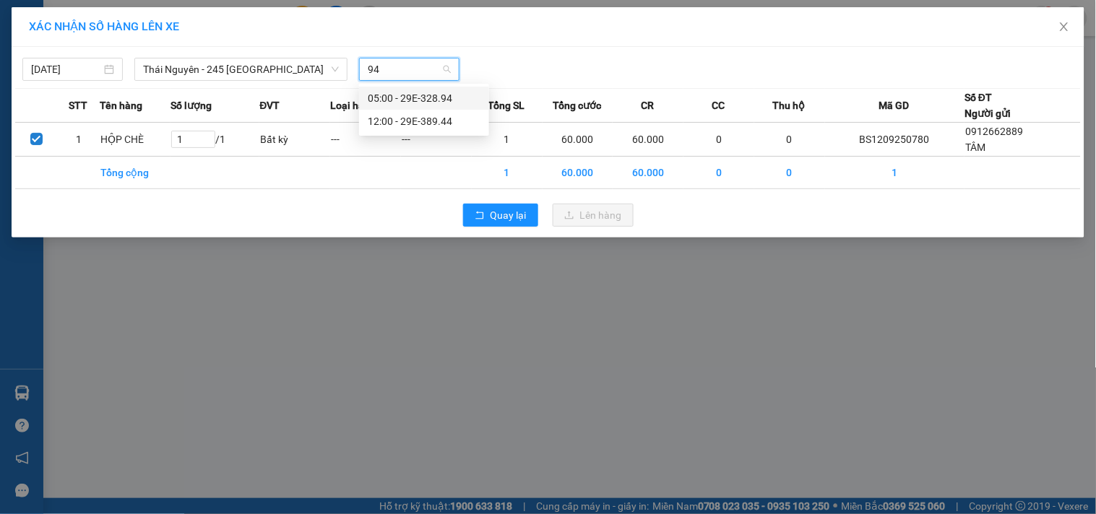
type input "944"
click at [415, 91] on div "12:00 - 29E-389.44" at bounding box center [424, 98] width 113 height 16
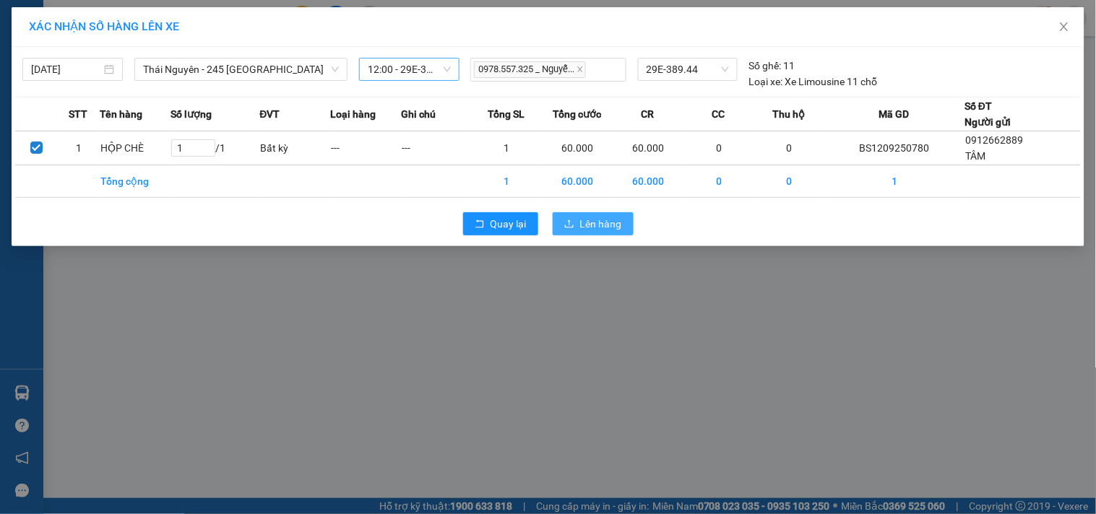
click at [582, 225] on span "Lên hàng" at bounding box center [601, 224] width 42 height 16
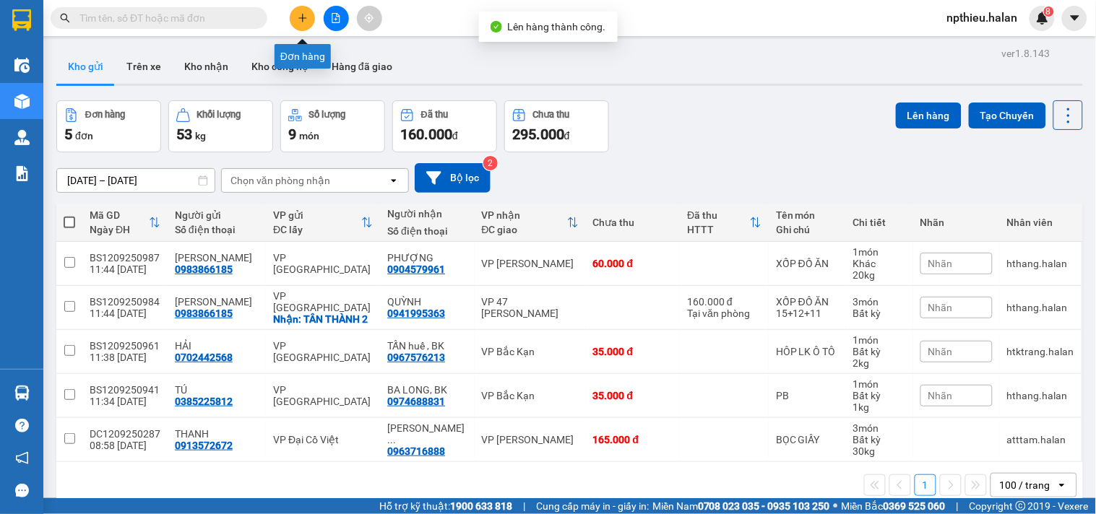
click at [301, 17] on icon "plus" at bounding box center [302, 17] width 8 height 1
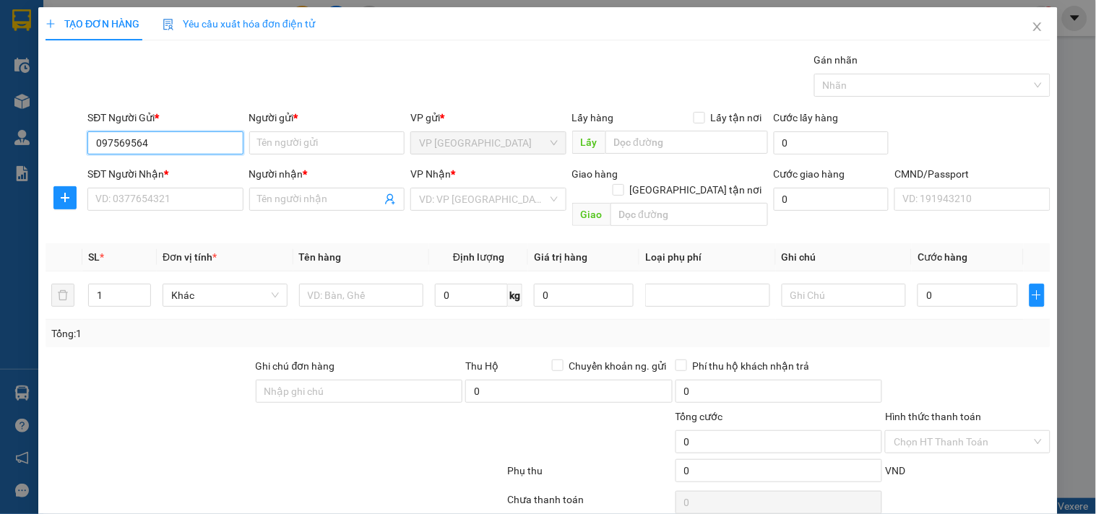
type input "0975695644"
click at [174, 148] on input "0975695644" at bounding box center [164, 142] width 155 height 23
click at [169, 173] on div "0975695644 - QUANG ĐÈN" at bounding box center [163, 172] width 136 height 16
type input "QUANG ĐÈN"
checkbox input "true"
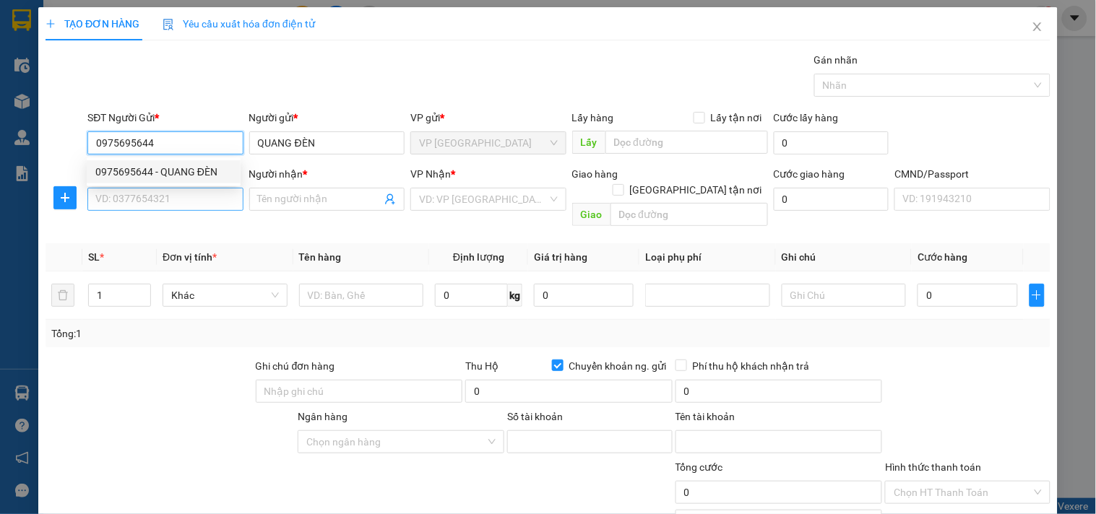
type input "9987999471"
type input "[PERSON_NAME]"
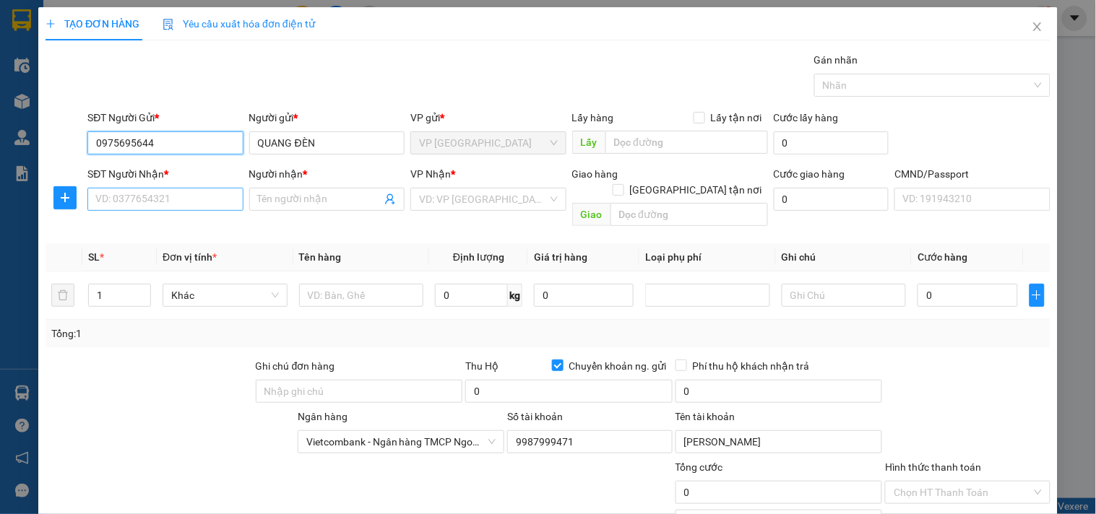
type input "0975695644"
click at [162, 196] on input "SĐT Người Nhận *" at bounding box center [164, 199] width 155 height 23
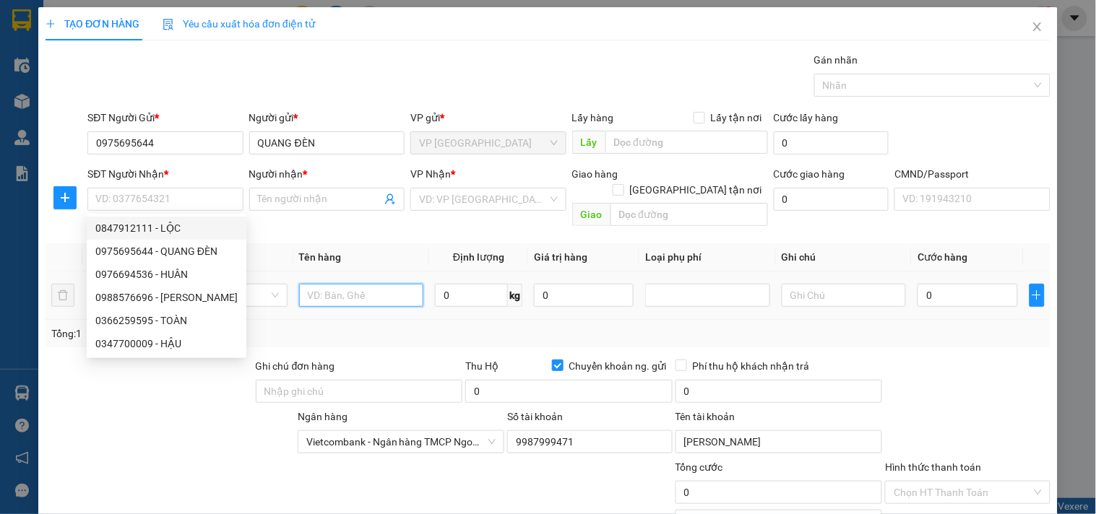
click at [337, 284] on input "text" at bounding box center [361, 295] width 125 height 23
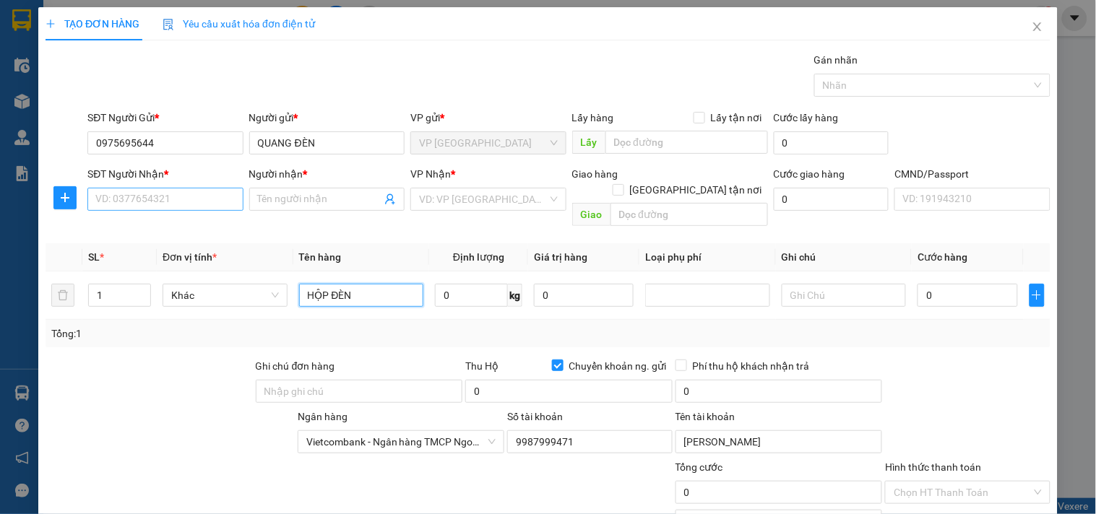
type input "HỘP ĐÈN"
click at [155, 191] on input "SĐT Người Nhận *" at bounding box center [164, 199] width 155 height 23
type input "0914611234"
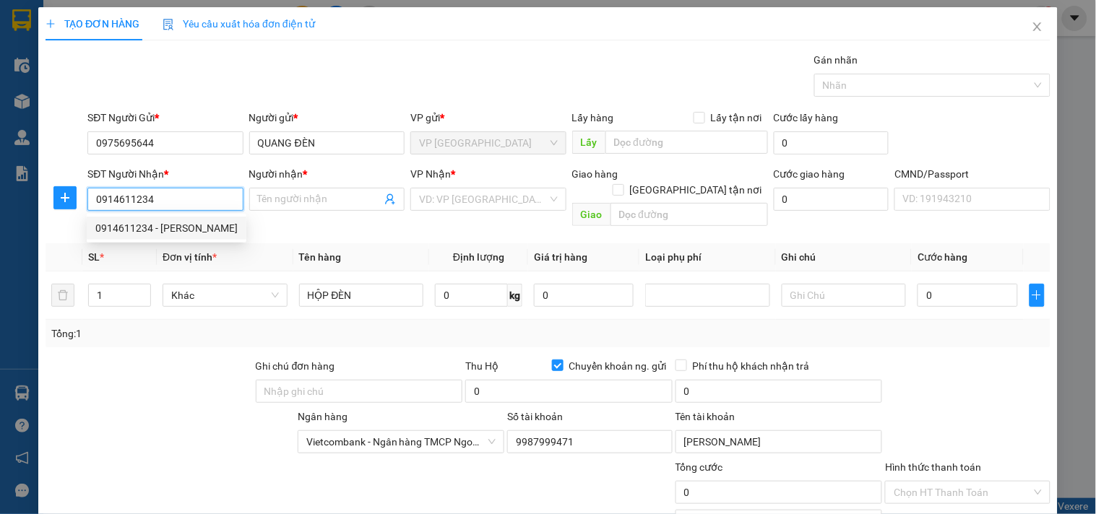
click at [179, 231] on div "0914611234 - [PERSON_NAME]" at bounding box center [166, 228] width 142 height 16
type input "THỊNH PHÁT"
checkbox input "false"
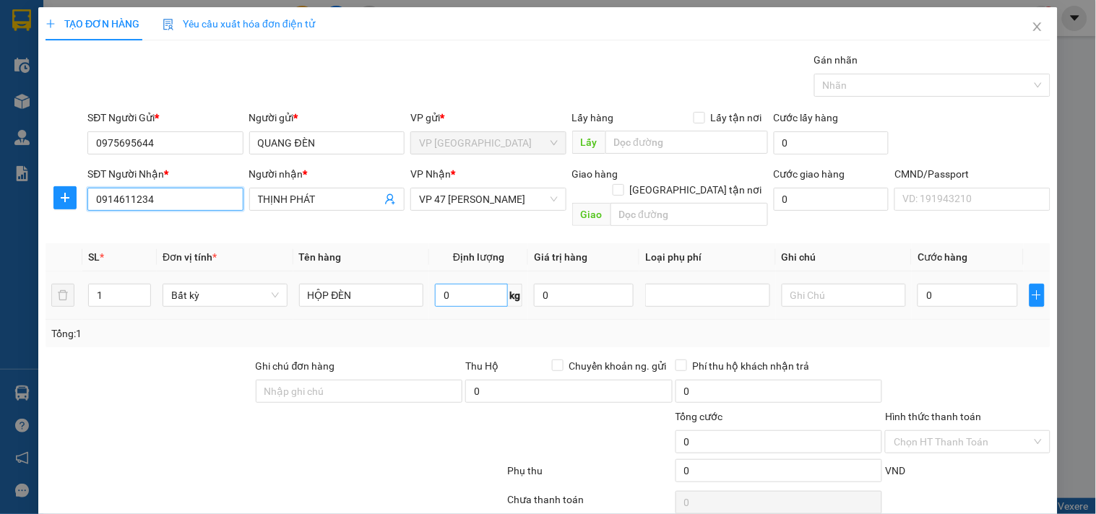
type input "0914611234"
click at [451, 284] on input "0" at bounding box center [471, 295] width 73 height 23
type input "5"
type input "40.000"
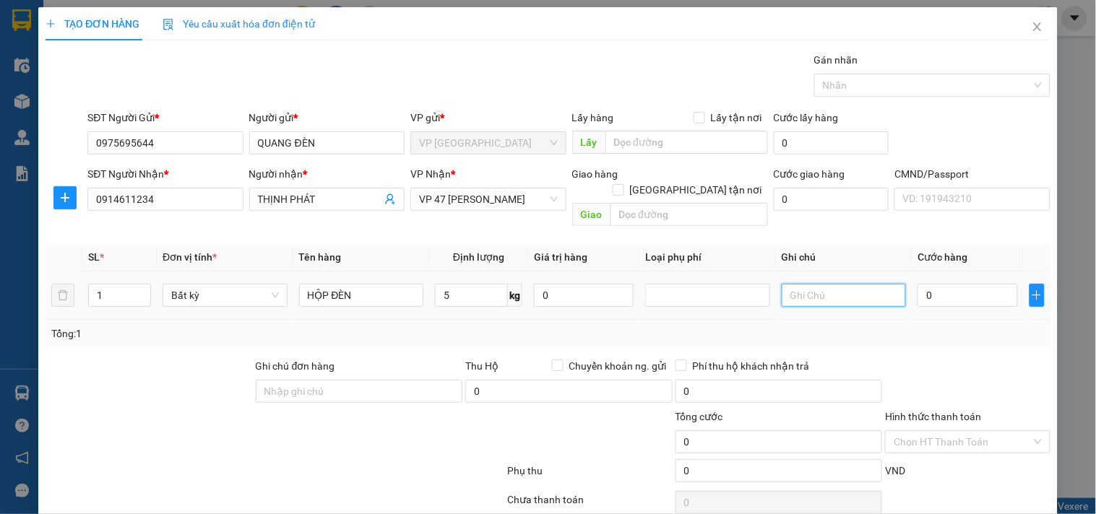
type input "40.000"
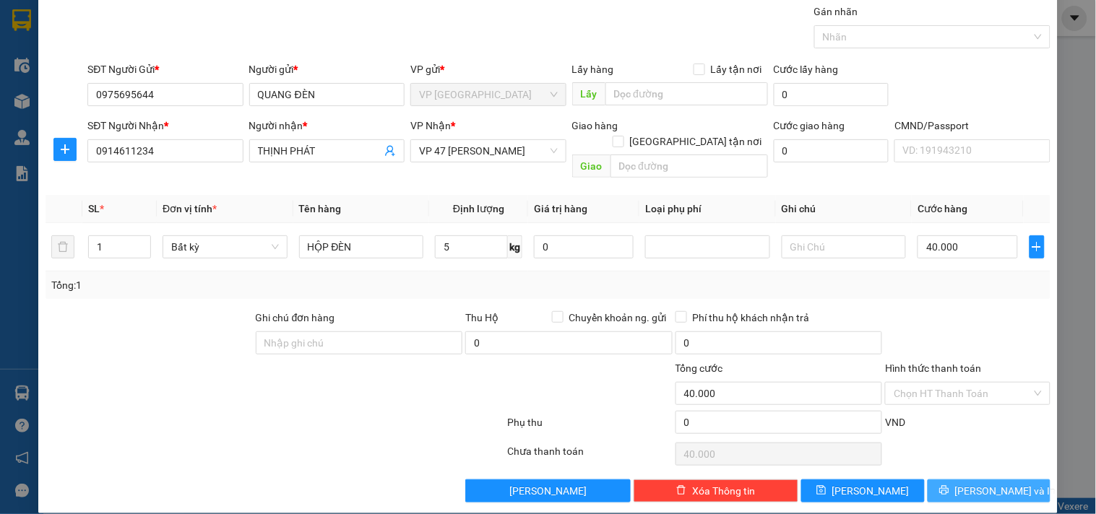
click at [975, 483] on span "[PERSON_NAME] và In" at bounding box center [1005, 491] width 101 height 16
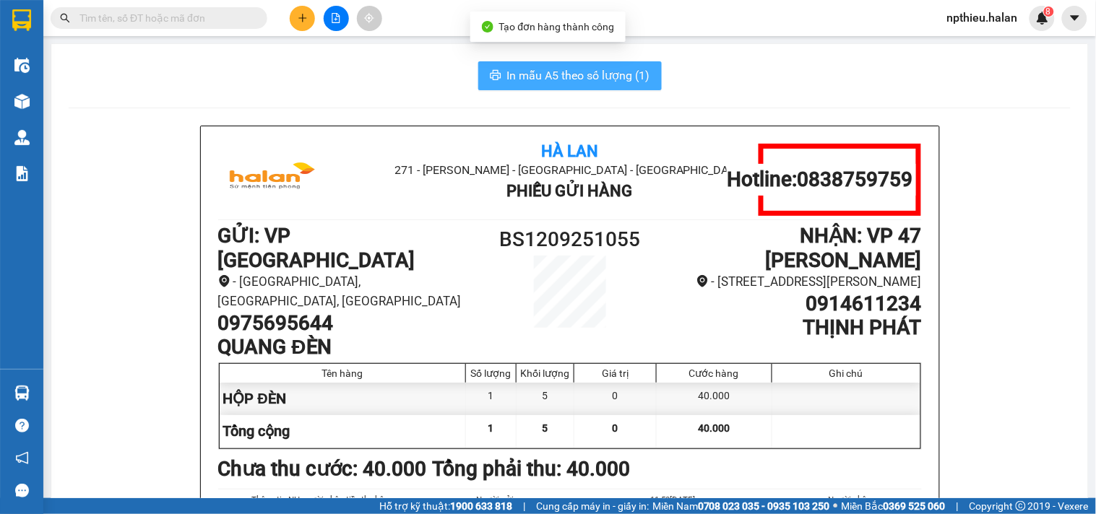
click at [556, 76] on span "In mẫu A5 theo số lượng (1)" at bounding box center [578, 75] width 143 height 18
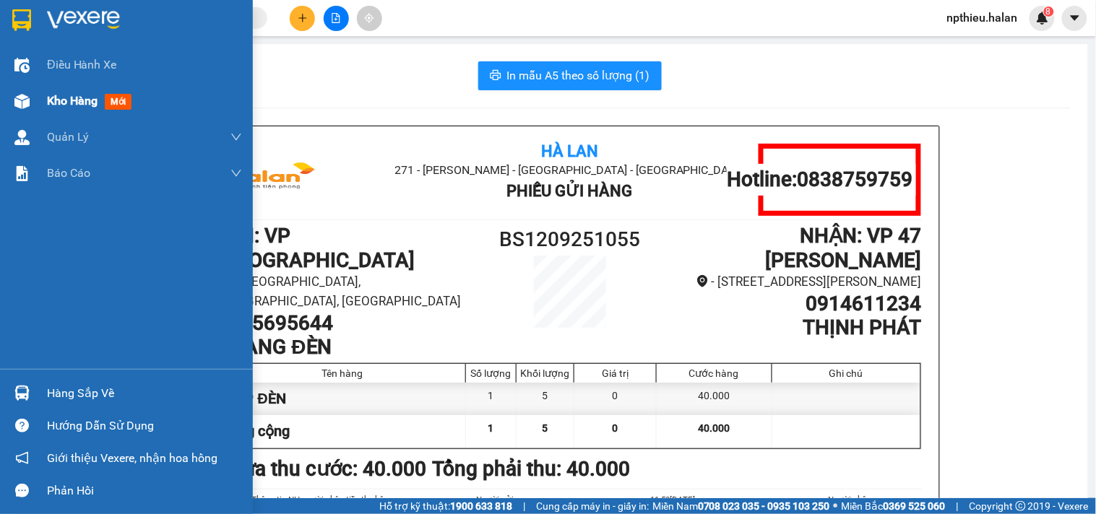
click at [68, 107] on span "Kho hàng" at bounding box center [72, 101] width 51 height 14
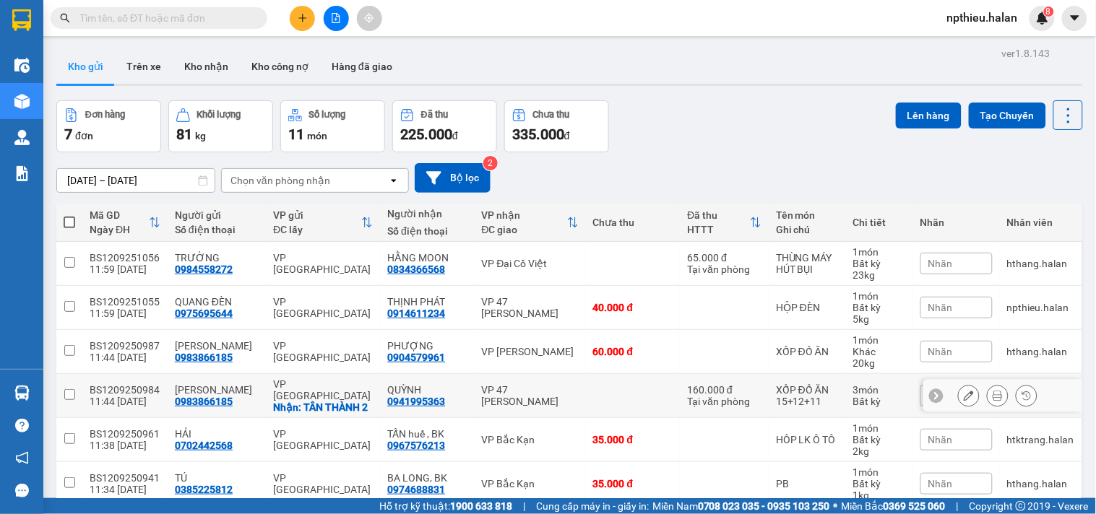
scroll to position [80, 0]
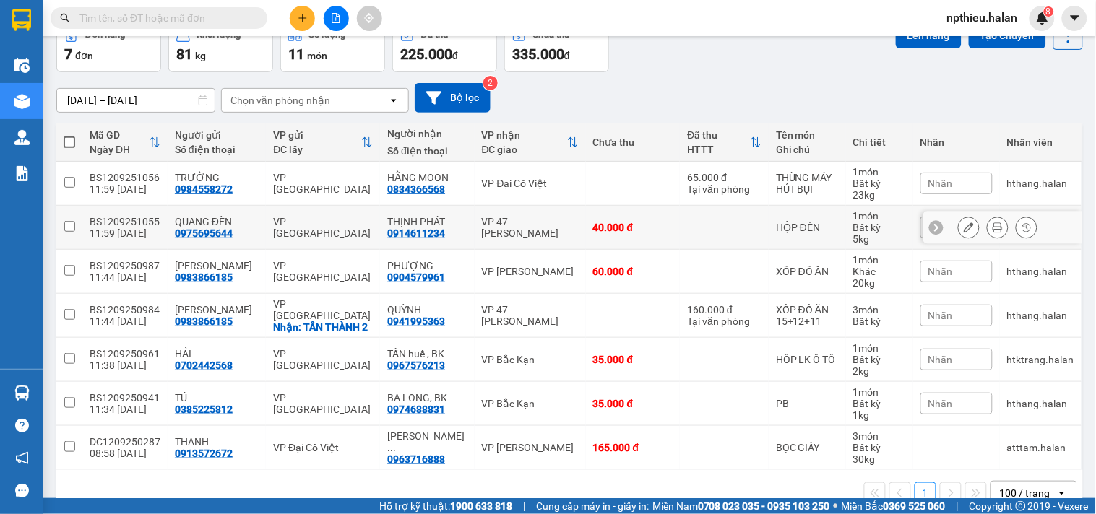
click at [66, 220] on td at bounding box center [69, 228] width 26 height 44
checkbox input "true"
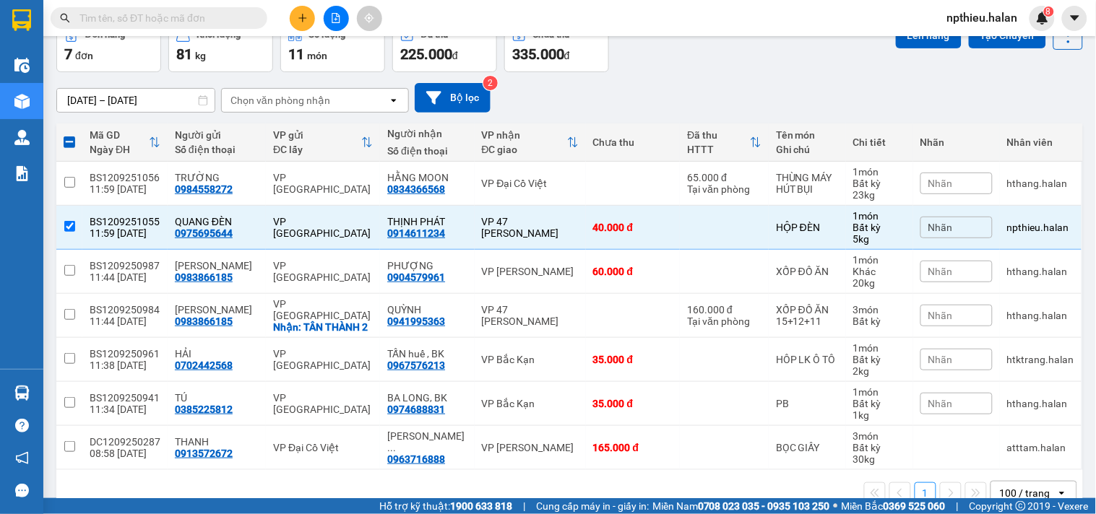
click at [919, 78] on div "[DATE] – [DATE] Press the down arrow key to interact with the calendar and sele…" at bounding box center [569, 97] width 1026 height 51
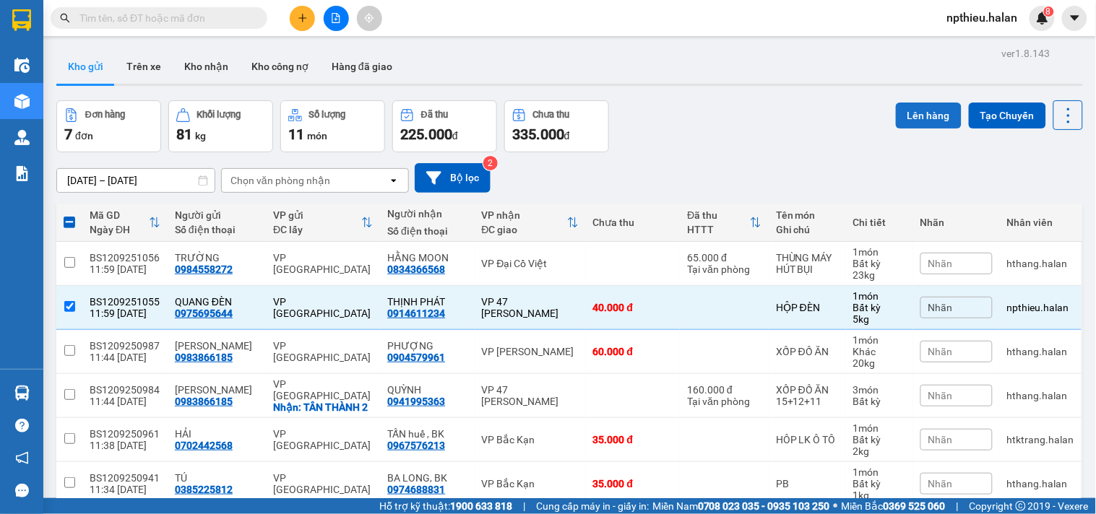
click at [922, 109] on button "Lên hàng" at bounding box center [929, 116] width 66 height 26
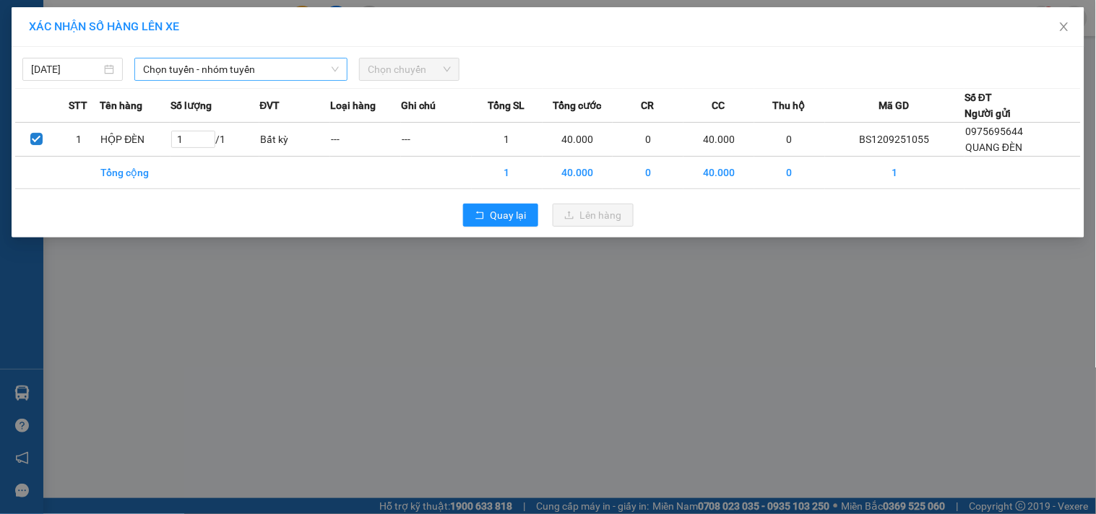
click at [226, 74] on span "Chọn tuyến - nhóm tuyến" at bounding box center [241, 69] width 196 height 22
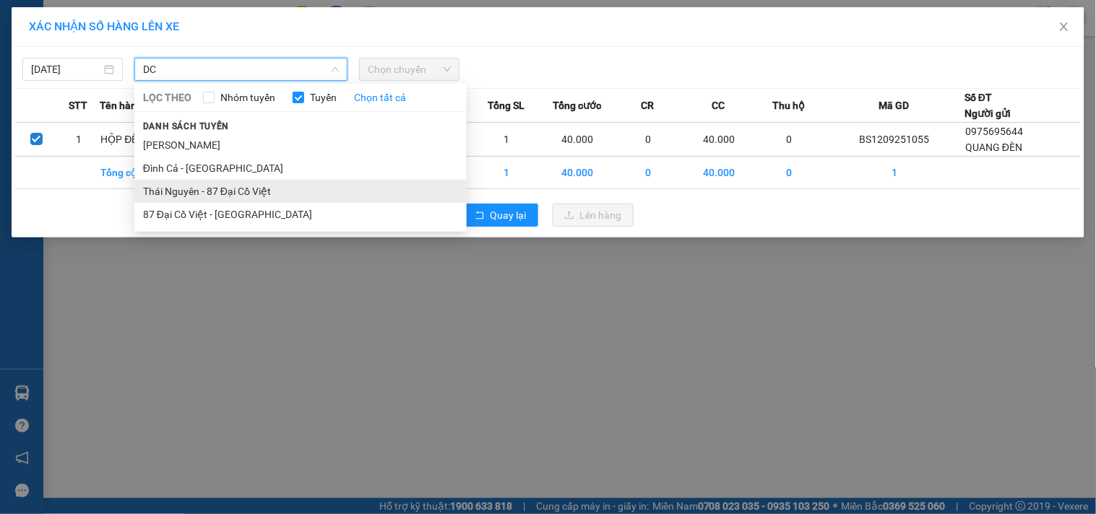
type input "DC"
click at [193, 192] on li "Thái Nguyên - 87 Đại Cồ Việt" at bounding box center [300, 191] width 332 height 23
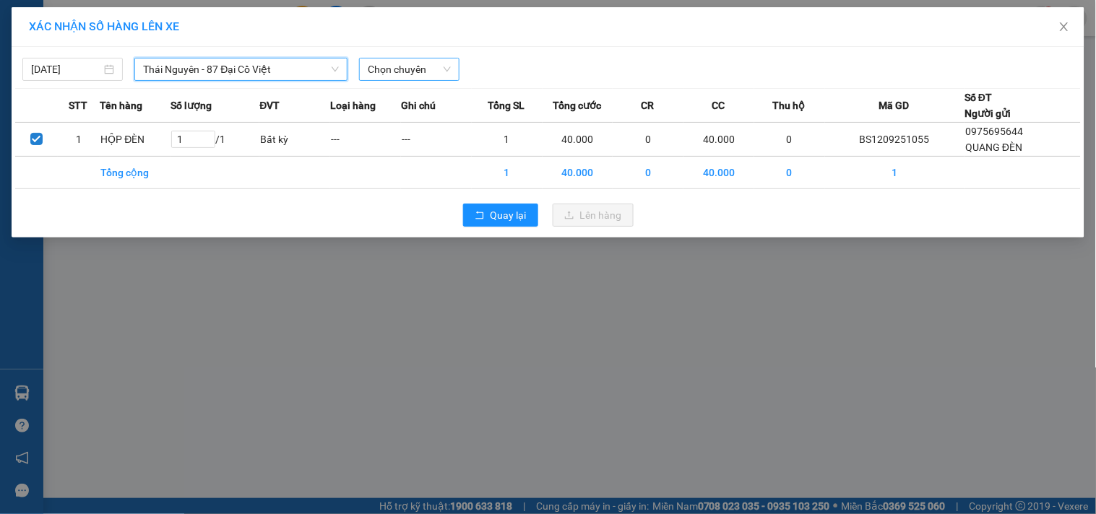
click at [396, 69] on span "Chọn chuyến" at bounding box center [409, 69] width 83 height 22
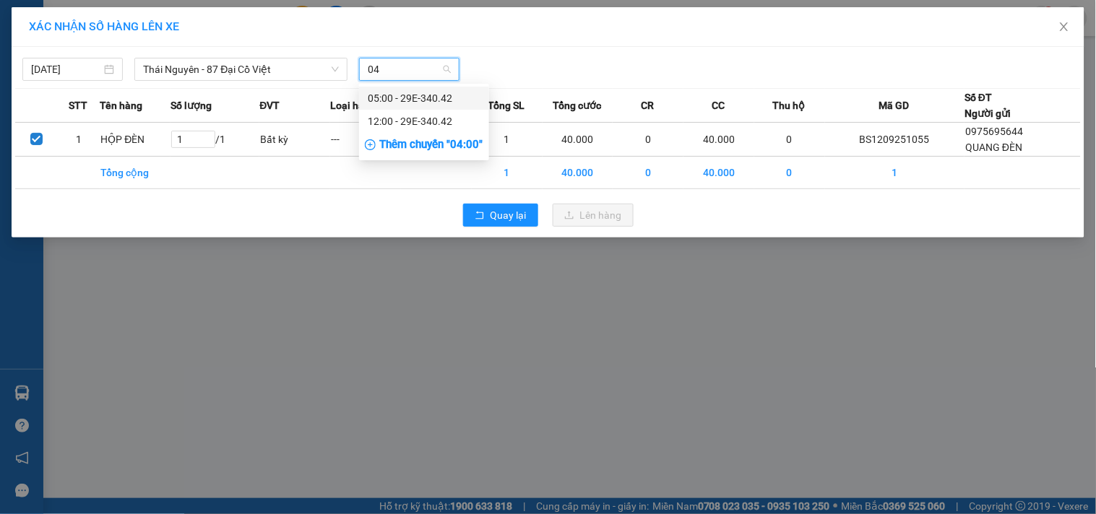
type input "042"
click at [415, 118] on div "12:00 - 29E-340.42" at bounding box center [424, 121] width 113 height 16
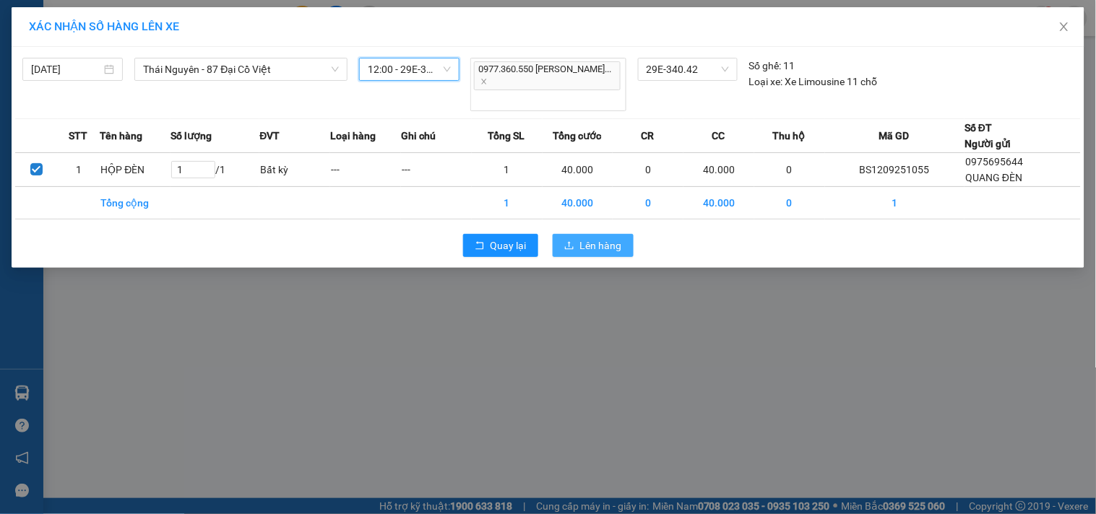
click at [584, 238] on span "Lên hàng" at bounding box center [601, 246] width 42 height 16
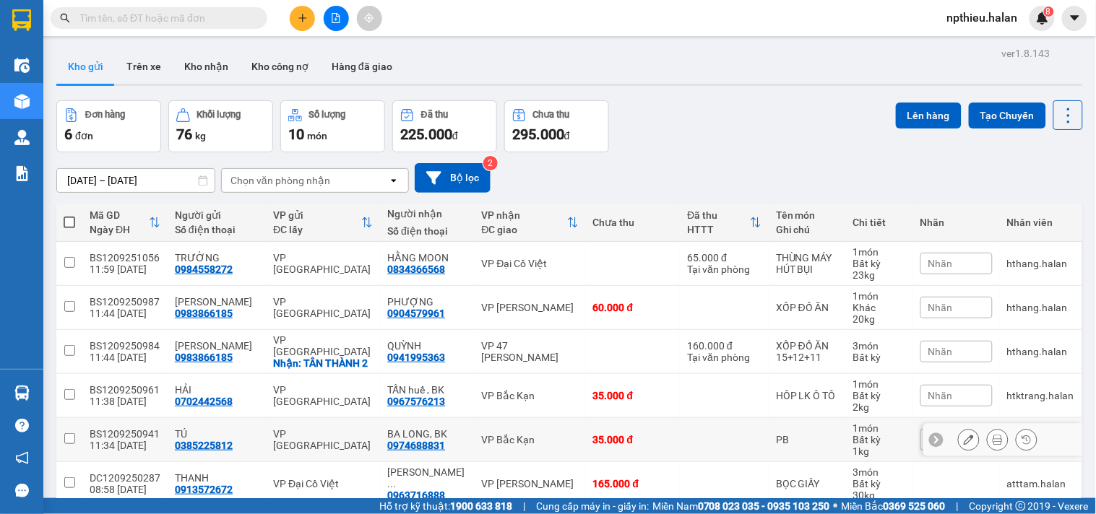
scroll to position [68, 0]
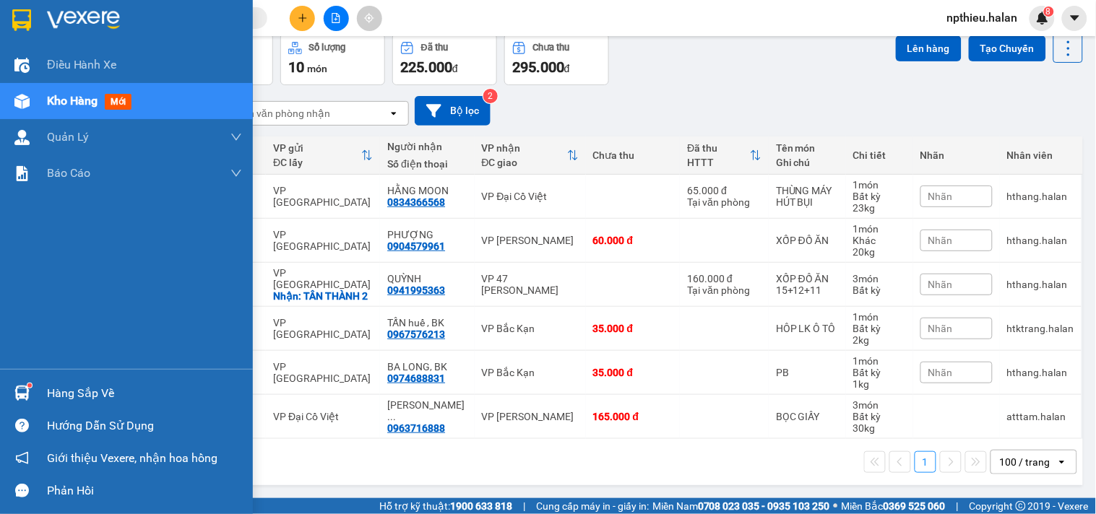
drag, startPoint x: 96, startPoint y: 395, endPoint x: 126, endPoint y: 395, distance: 29.6
click at [98, 395] on div "Hàng sắp về" at bounding box center [144, 394] width 195 height 22
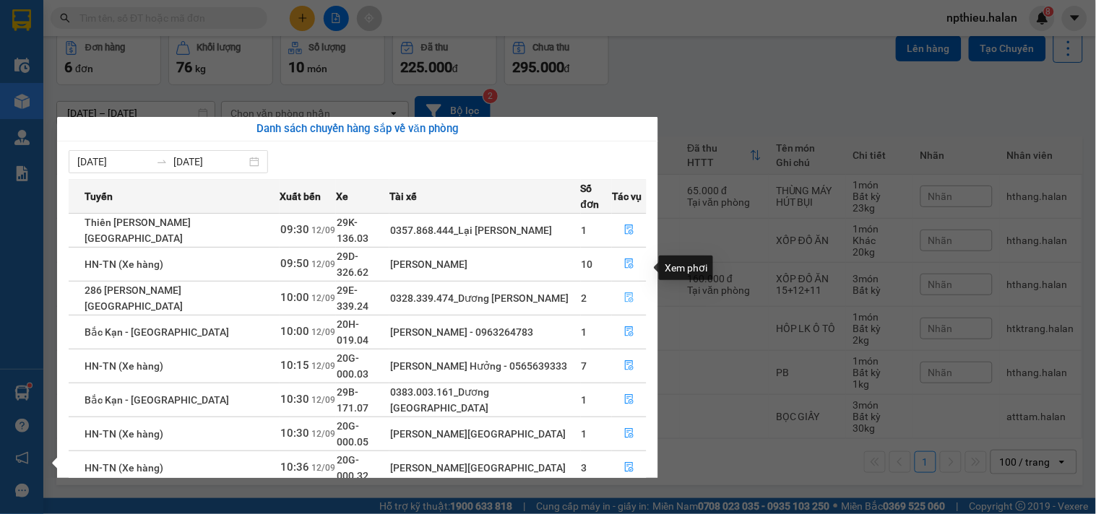
click at [629, 292] on icon "file-done" at bounding box center [629, 297] width 10 height 10
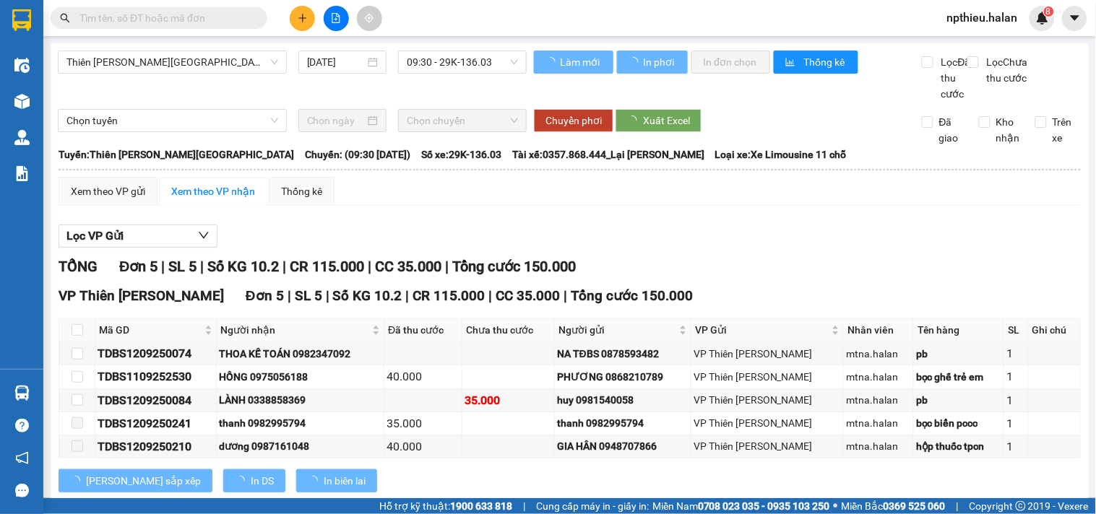
click at [878, 203] on div "Xem theo VP gửi Xem theo VP nhận Thống kê" at bounding box center [569, 191] width 1022 height 29
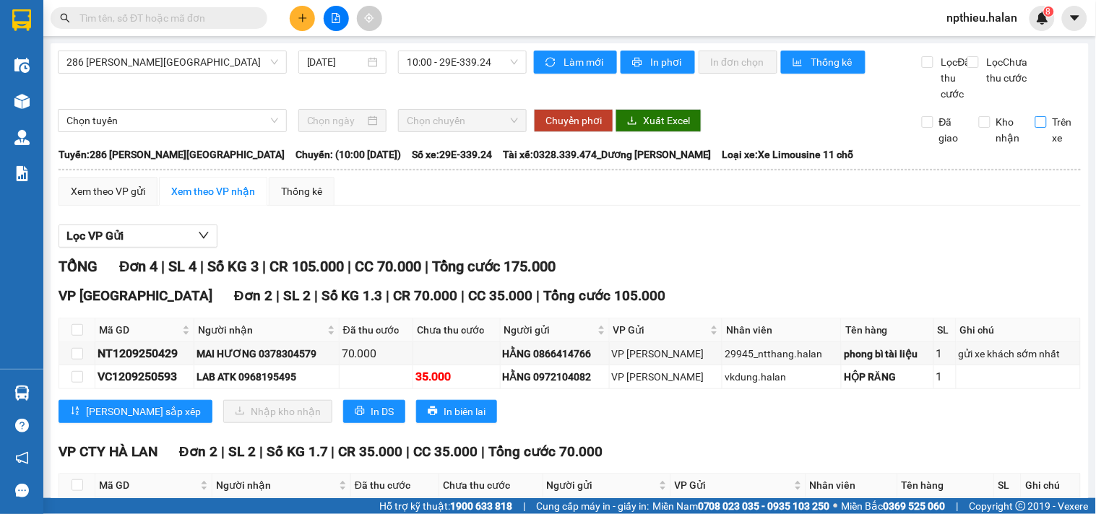
click at [1035, 128] on input "Trên xe" at bounding box center [1041, 122] width 12 height 12
checkbox input "true"
